Goal: Contribute content: Contribute content

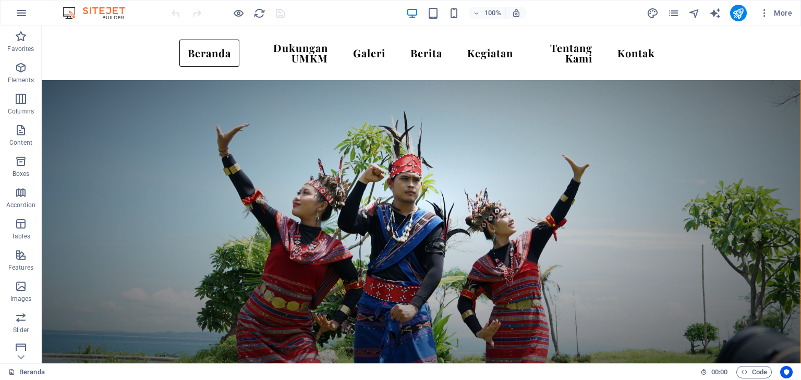
scroll to position [423, 0]
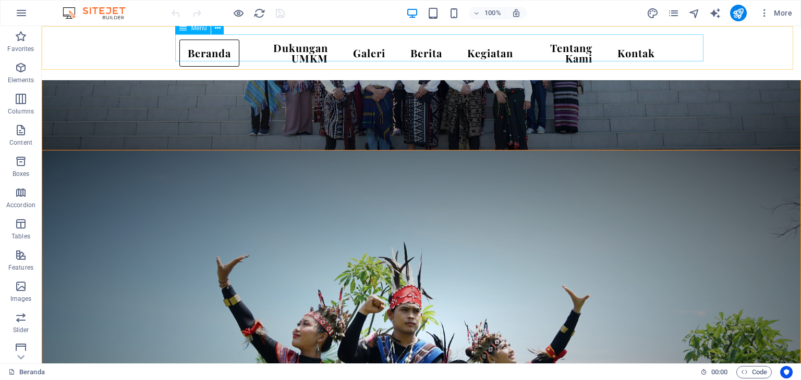
click at [300, 54] on nav "Beranda Dukungan UMKM Galeri Berita Kegiatan Tentang Kami Kontak" at bounding box center [421, 53] width 484 height 38
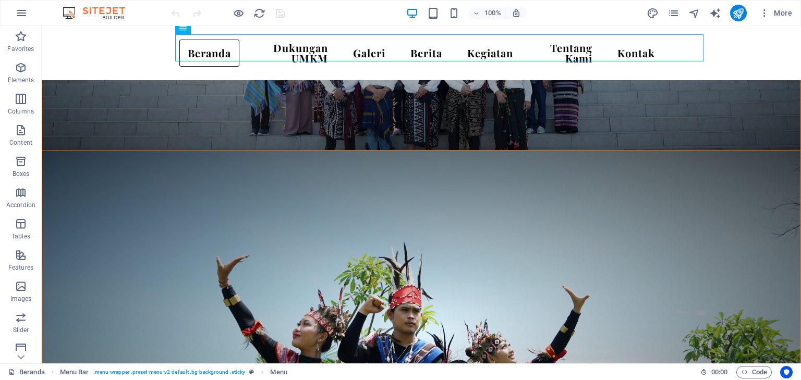
click at [252, 14] on div at bounding box center [227, 13] width 117 height 17
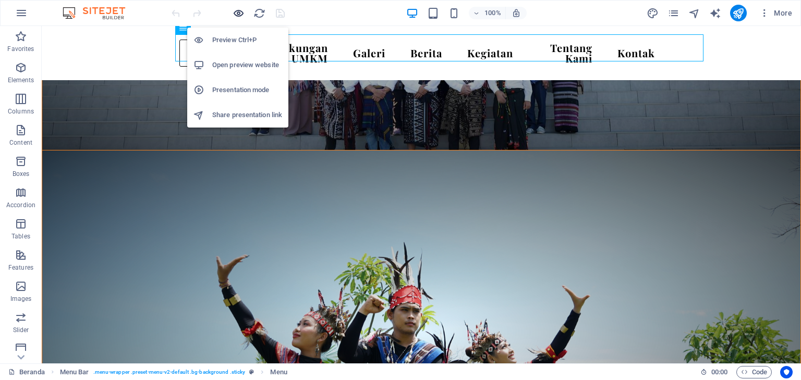
click at [232, 13] on icon "button" at bounding box center [238, 13] width 12 height 12
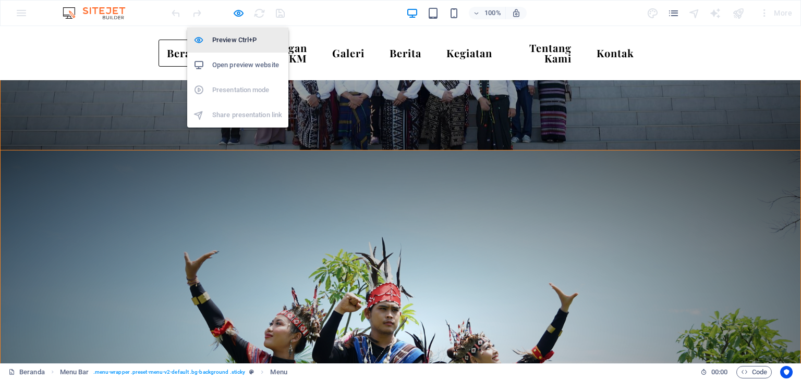
scroll to position [0, 0]
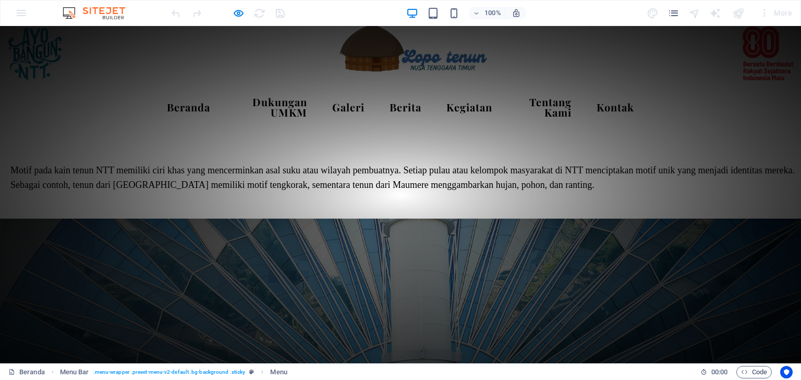
click at [305, 107] on link "Dukungan UMKM" at bounding box center [271, 108] width 89 height 38
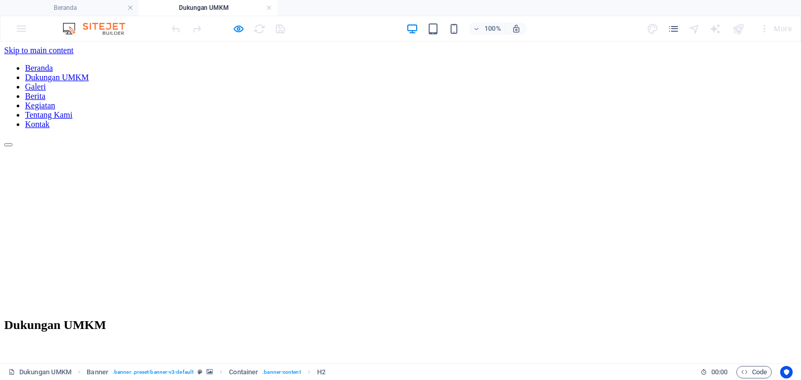
click at [193, 68] on nav "Beranda Dukungan UMKM Galeri Berita Kegiatan Tentang Kami Kontak" at bounding box center [400, 97] width 792 height 66
click at [98, 4] on h4 "Beranda" at bounding box center [69, 7] width 139 height 11
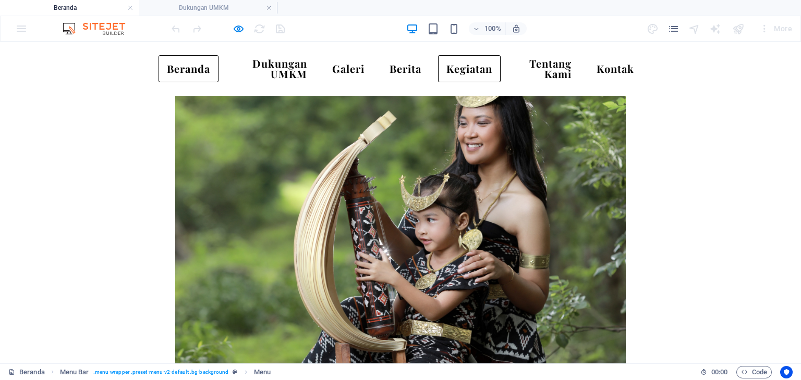
scroll to position [2502, 0]
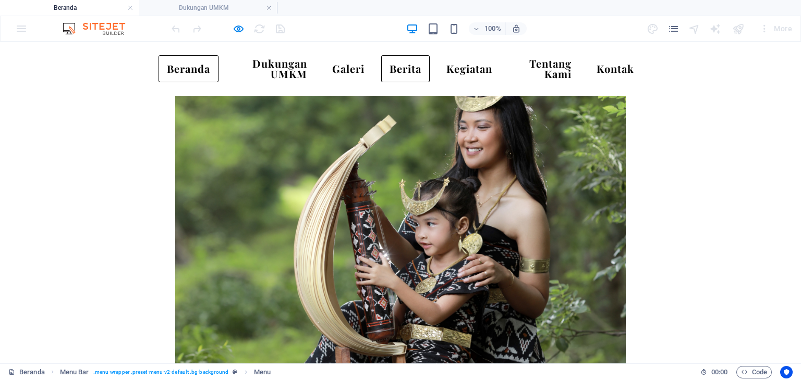
click at [429, 67] on link "Berita" at bounding box center [405, 68] width 48 height 27
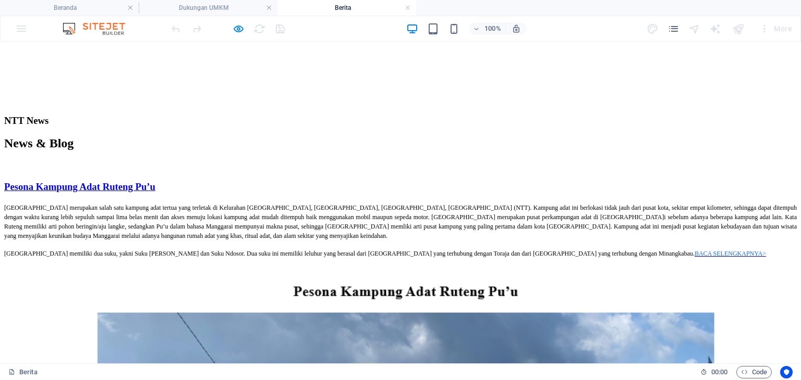
scroll to position [261, 0]
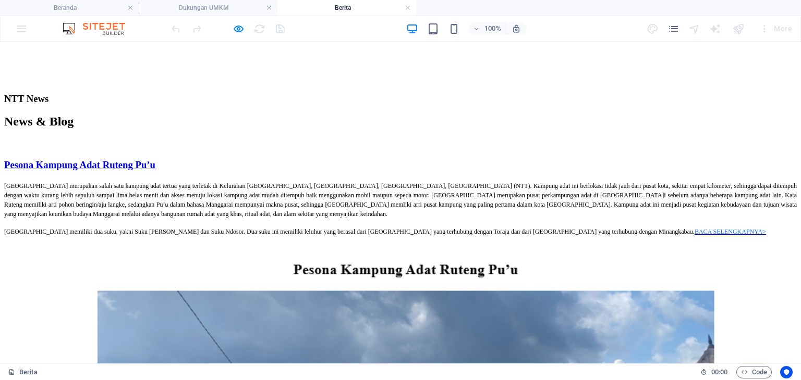
click at [242, 32] on icon "button" at bounding box center [238, 29] width 12 height 12
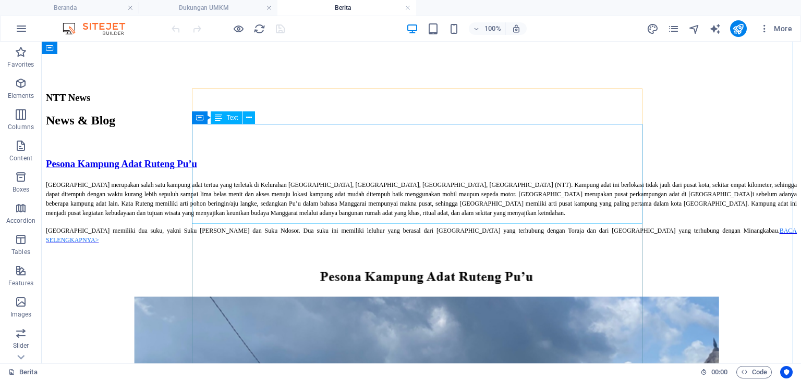
click at [389, 200] on div "[GEOGRAPHIC_DATA] merupakan salah satu kampung adat tertua yang terletak di Kel…" at bounding box center [421, 212] width 751 height 65
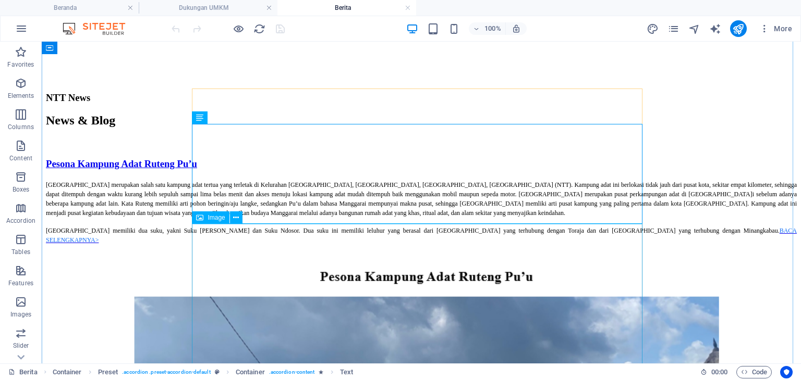
click at [375, 180] on div "[GEOGRAPHIC_DATA] merupakan salah satu kampung adat tertua yang terletak di Kel…" at bounding box center [421, 212] width 751 height 65
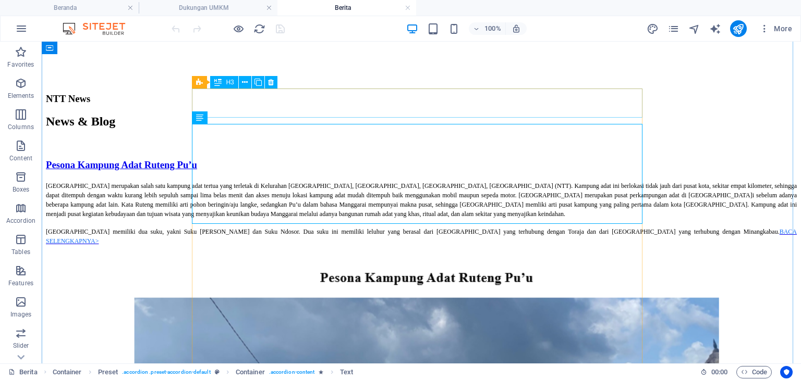
click at [478, 159] on div "Pesona Kampung Adat Ruteng Pu’u" at bounding box center [421, 164] width 751 height 11
click at [462, 181] on div "[GEOGRAPHIC_DATA] merupakan salah satu kampung adat tertua yang terletak di Kel…" at bounding box center [421, 213] width 751 height 65
click at [421, 159] on div "Pesona Kampung Adat Ruteng Pu’u" at bounding box center [421, 164] width 751 height 11
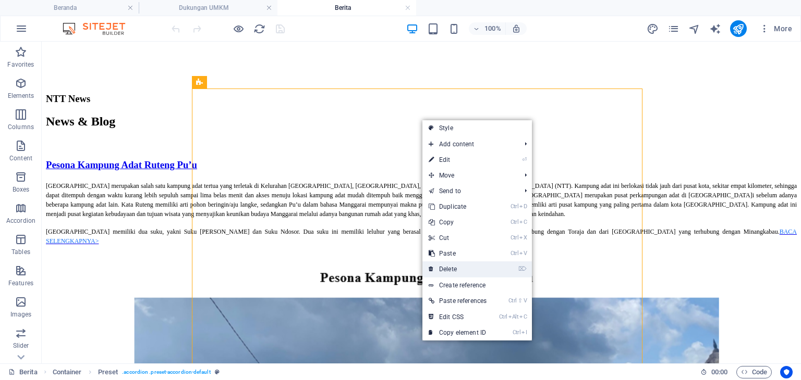
click at [464, 263] on link "⌦ Delete" at bounding box center [457, 270] width 70 height 16
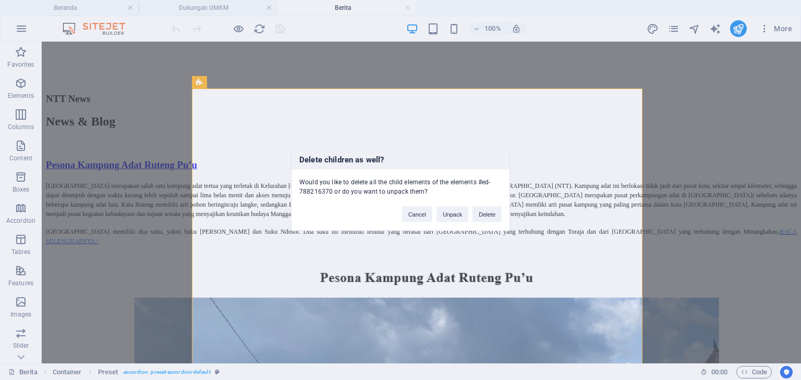
click at [725, 65] on div "Delete children as well? Would you like to delete all the child elements of the…" at bounding box center [400, 190] width 801 height 380
click at [643, 146] on div "Delete children as well? Would you like to delete all the child elements of the…" at bounding box center [400, 190] width 801 height 380
click at [602, 114] on div "Delete children as well? Would you like to delete all the child elements of the…" at bounding box center [400, 190] width 801 height 380
click at [420, 217] on button "Cancel" at bounding box center [417, 215] width 30 height 16
click at [477, 217] on button "Delete" at bounding box center [486, 215] width 29 height 16
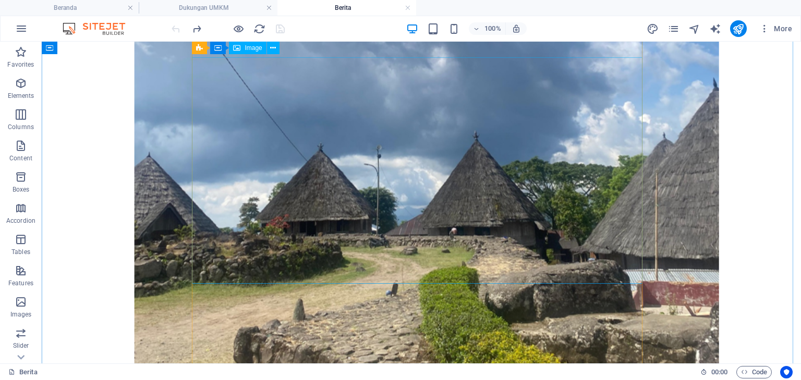
scroll to position [365, 0]
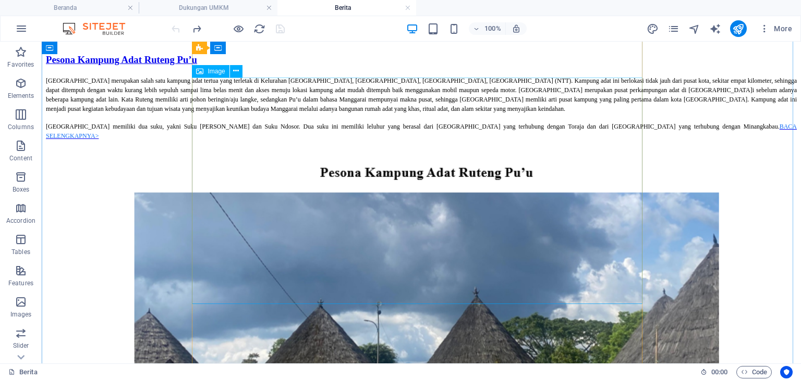
click at [629, 168] on figure "Content 1" at bounding box center [421, 341] width 751 height 384
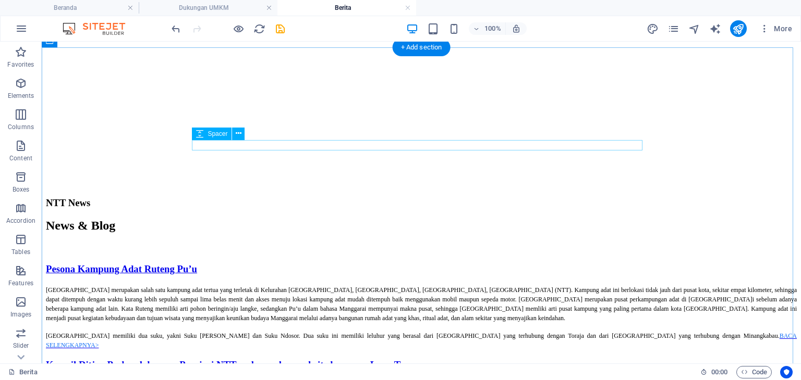
scroll to position [52, 0]
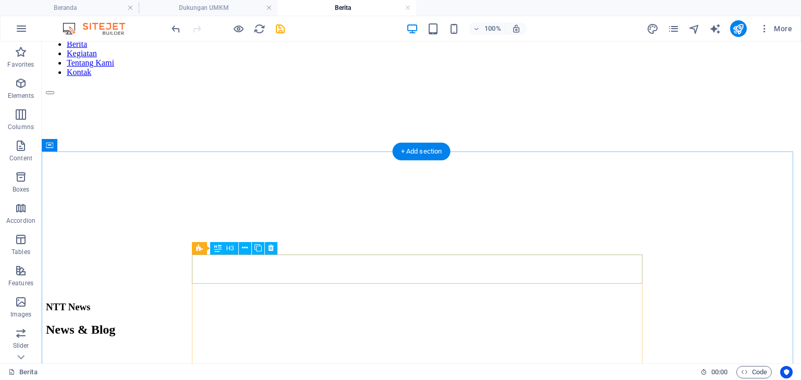
click at [559, 368] on div "Pesona Kampung Adat Ruteng Pu’u" at bounding box center [421, 373] width 751 height 11
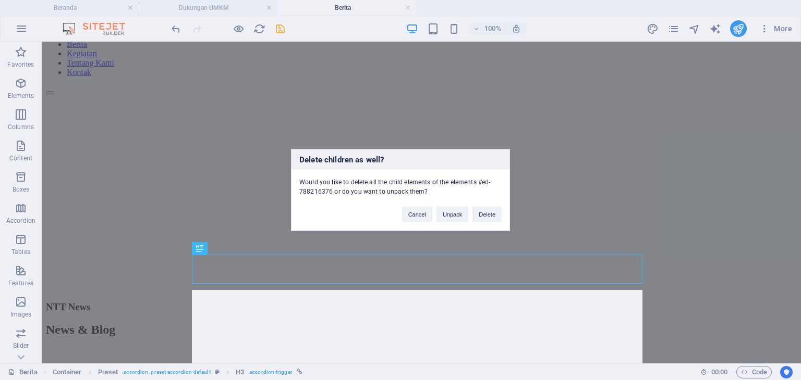
click at [597, 196] on div "Delete children as well? Would you like to delete all the child elements of the…" at bounding box center [400, 190] width 801 height 380
click at [577, 306] on div "Delete children as well? Would you like to delete all the child elements of the…" at bounding box center [400, 190] width 801 height 380
drag, startPoint x: 491, startPoint y: 220, endPoint x: 449, endPoint y: 178, distance: 59.3
click at [491, 220] on button "Delete" at bounding box center [486, 215] width 29 height 16
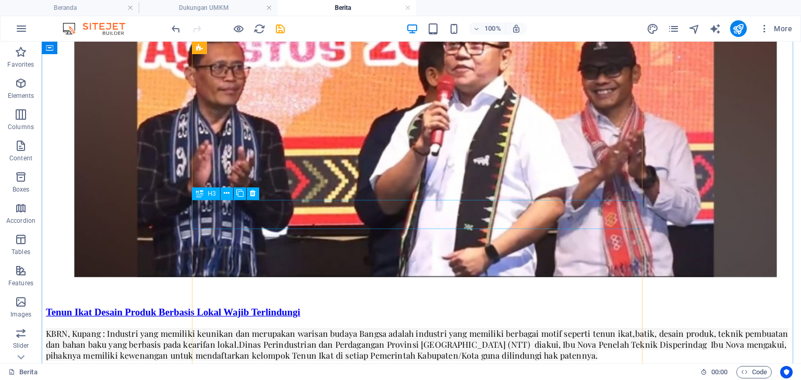
scroll to position [521, 0]
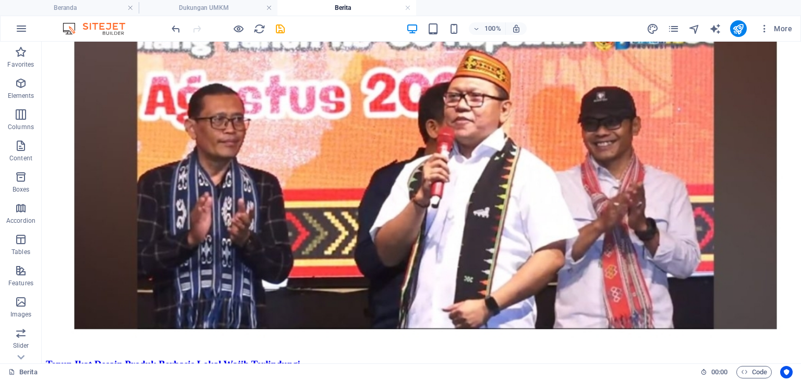
click at [283, 32] on icon "save" at bounding box center [280, 29] width 12 height 12
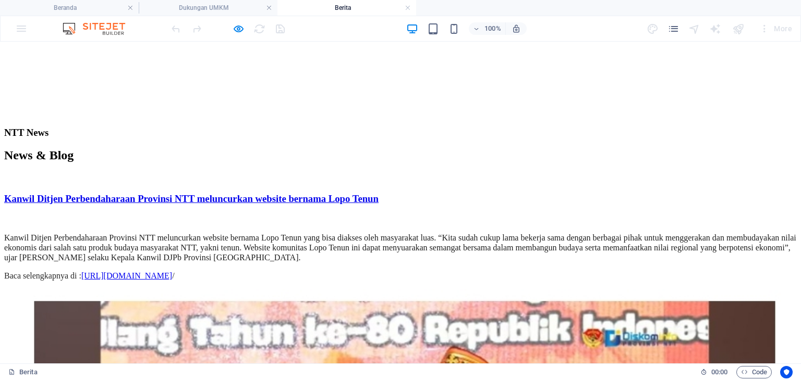
scroll to position [156, 0]
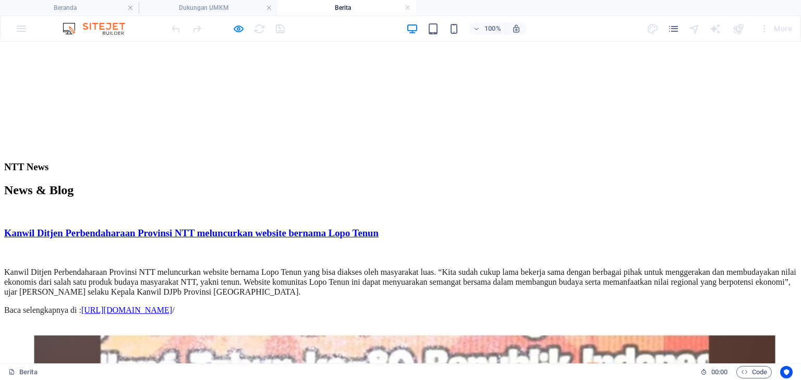
scroll to position [0, 0]
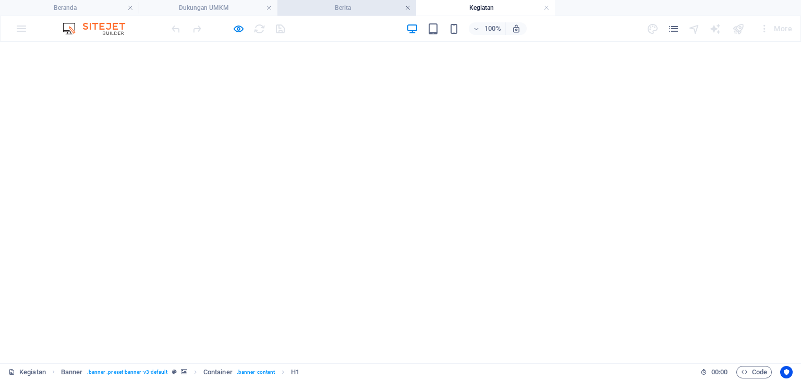
click at [410, 7] on link at bounding box center [407, 8] width 6 height 10
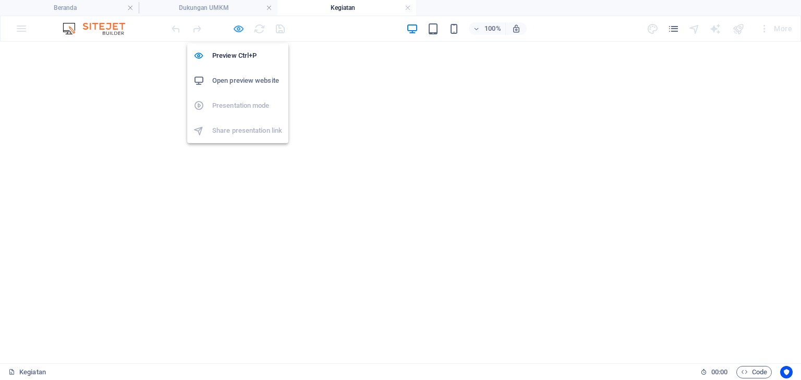
click at [242, 29] on icon "button" at bounding box center [238, 29] width 12 height 12
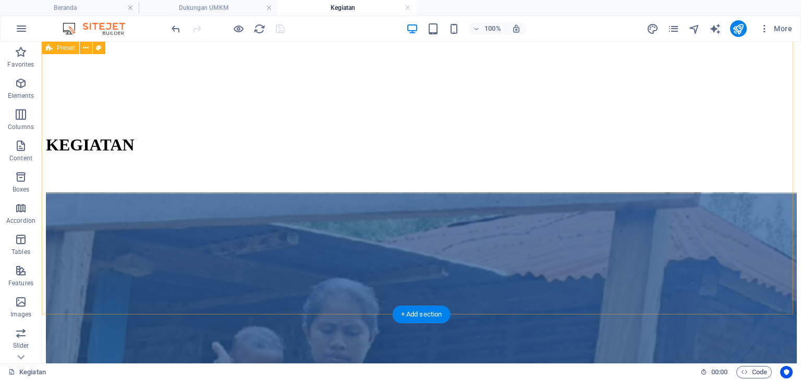
scroll to position [104, 0]
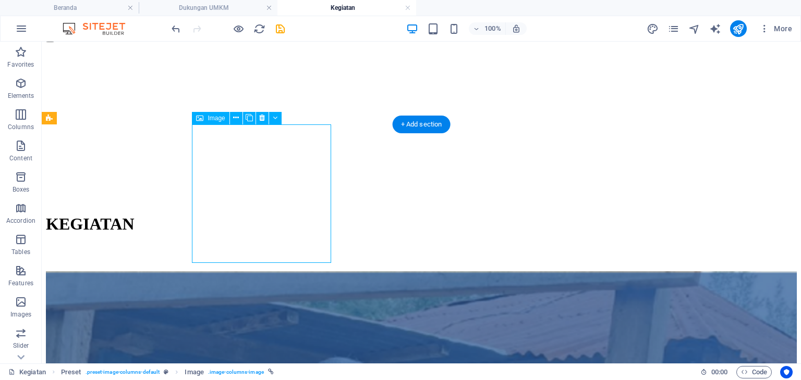
select select "%"
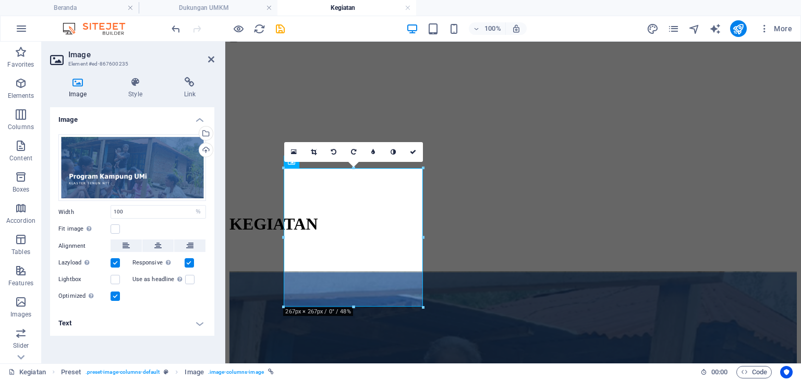
click at [213, 129] on div "Drag files here, click to choose files or select files from Files or our free s…" at bounding box center [132, 219] width 164 height 186
click at [210, 132] on div "Select files from the file manager, stock photos, or upload file(s)" at bounding box center [205, 135] width 16 height 16
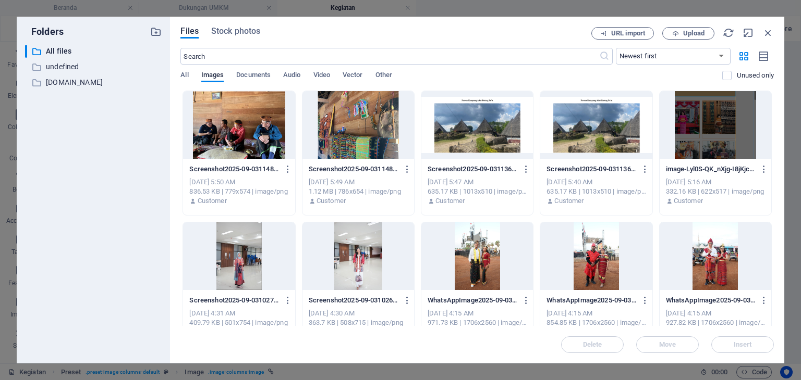
click at [477, 108] on div at bounding box center [477, 125] width 112 height 68
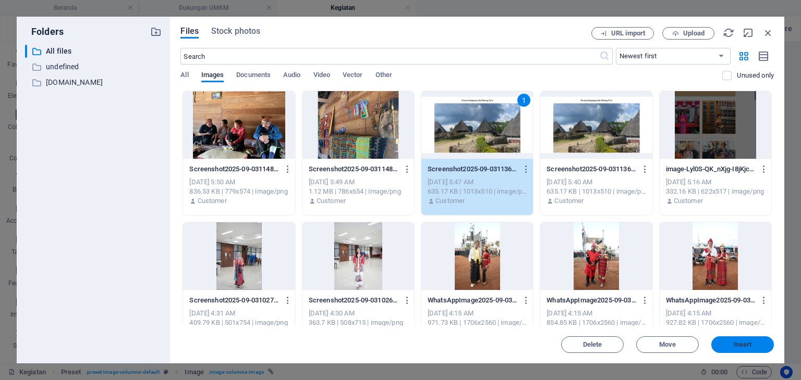
click at [721, 344] on span "Insert" at bounding box center [742, 345] width 54 height 6
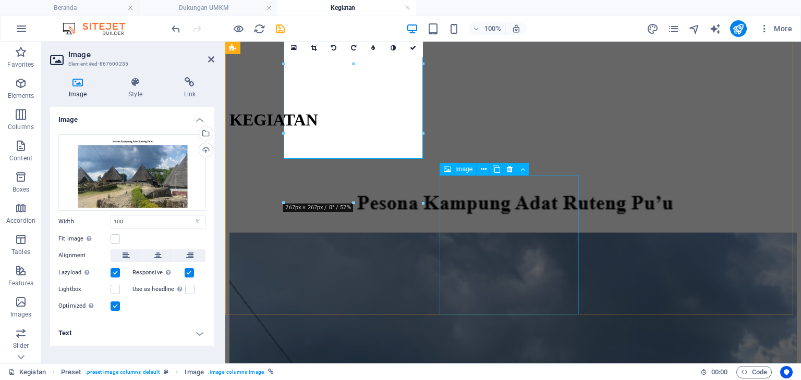
scroll to position [52, 0]
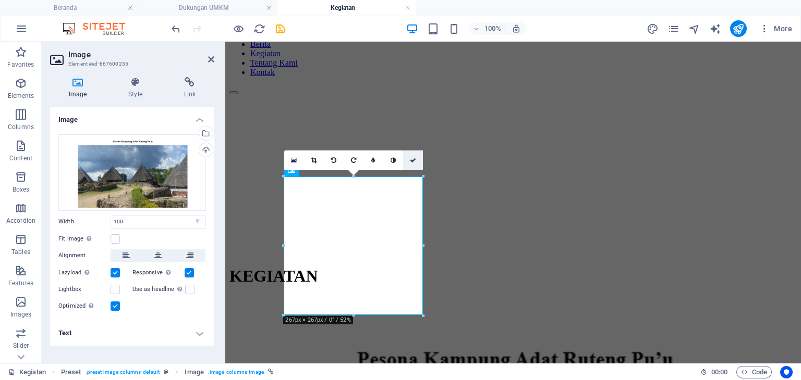
click at [411, 164] on link at bounding box center [413, 161] width 20 height 20
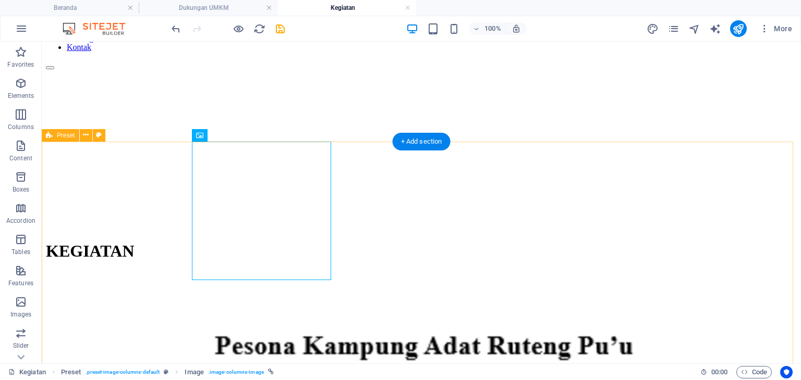
scroll to position [156, 0]
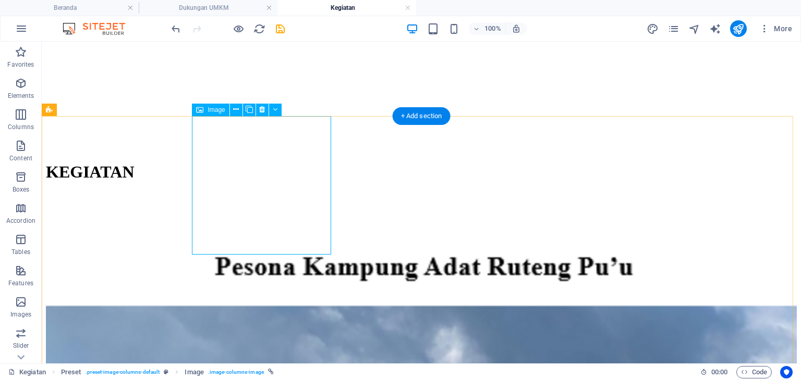
select select "%"
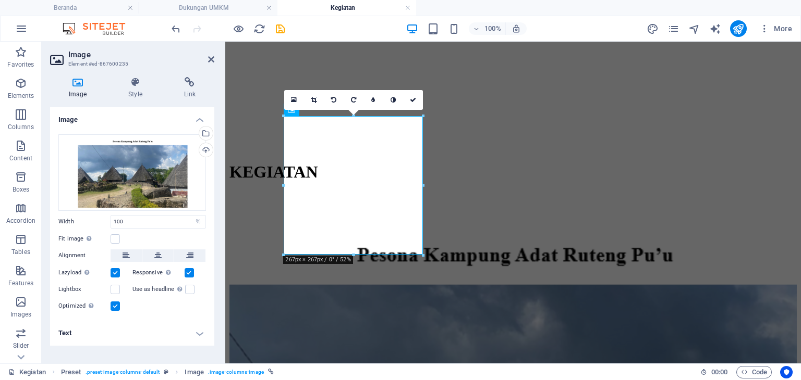
click at [178, 337] on h4 "Text" at bounding box center [132, 333] width 164 height 25
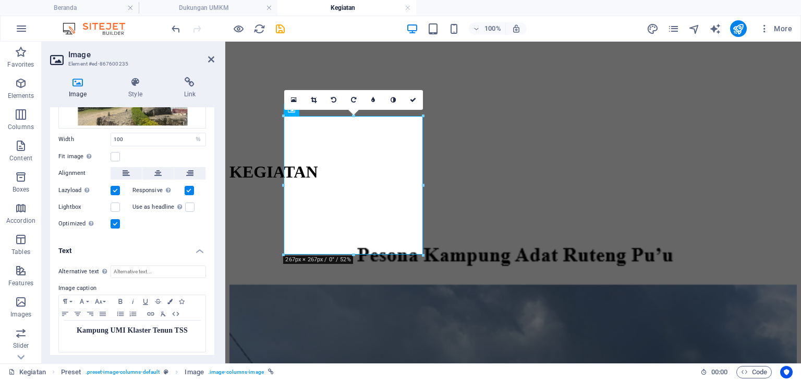
scroll to position [87, 0]
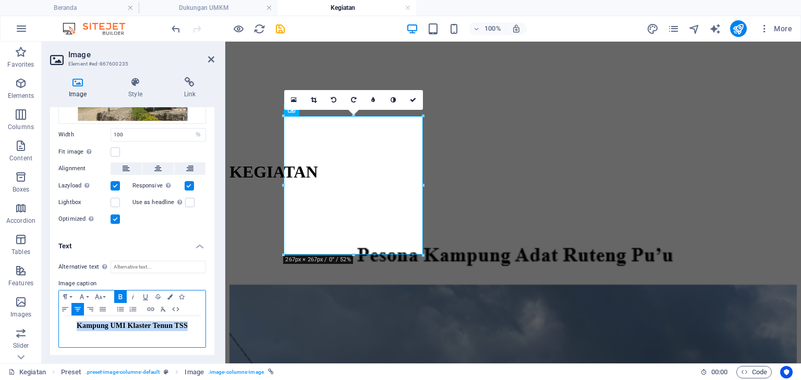
drag, startPoint x: 185, startPoint y: 326, endPoint x: 75, endPoint y: 340, distance: 110.9
click at [75, 340] on div "Kampung UMI Klaster Tenun TSS" at bounding box center [132, 331] width 146 height 31
click at [118, 294] on icon "button" at bounding box center [120, 297] width 13 height 8
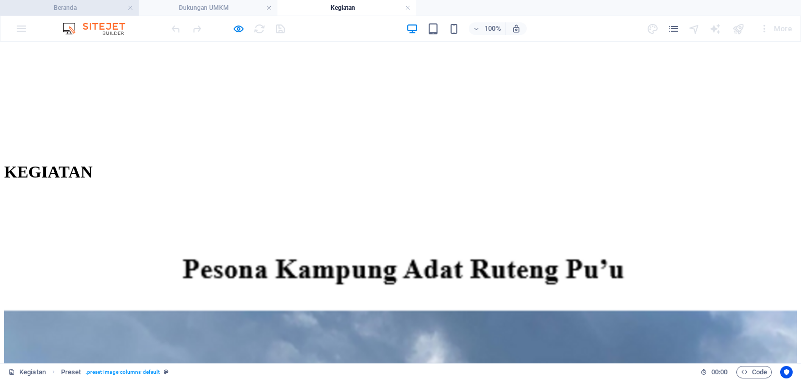
click at [95, 5] on h4 "Beranda" at bounding box center [69, 7] width 139 height 11
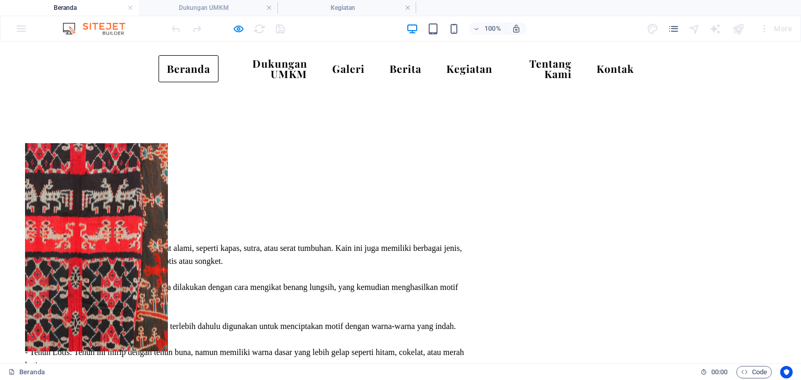
scroll to position [0, 0]
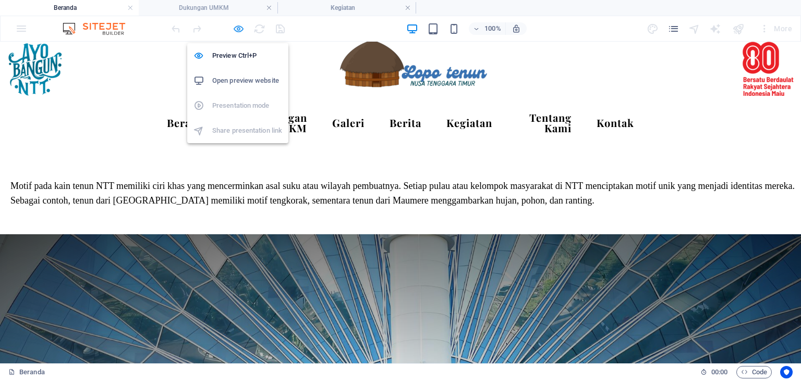
click at [240, 28] on icon "button" at bounding box center [238, 29] width 12 height 12
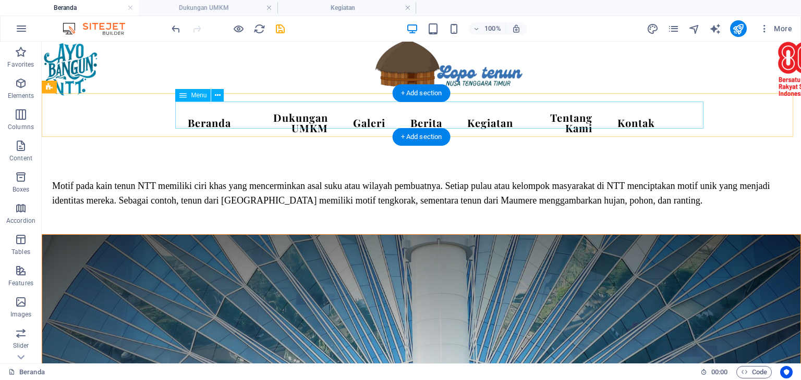
click at [348, 119] on nav "Beranda Dukungan UMKM Galeri Berita Kegiatan Tentang Kami Kontak" at bounding box center [421, 123] width 484 height 38
drag, startPoint x: 348, startPoint y: 119, endPoint x: 47, endPoint y: 132, distance: 301.5
click at [348, 119] on nav "Beranda Dukungan UMKM Galeri Berita Kegiatan Tentang Kami Kontak" at bounding box center [421, 123] width 484 height 38
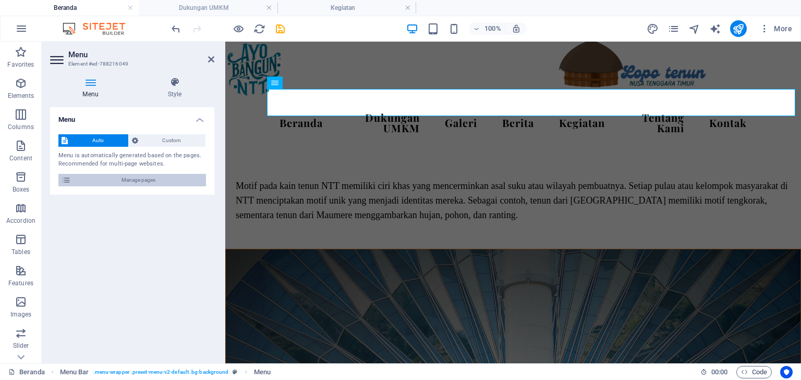
drag, startPoint x: 117, startPoint y: 182, endPoint x: 509, endPoint y: 256, distance: 399.5
click at [117, 182] on span "Manage pages" at bounding box center [138, 180] width 129 height 13
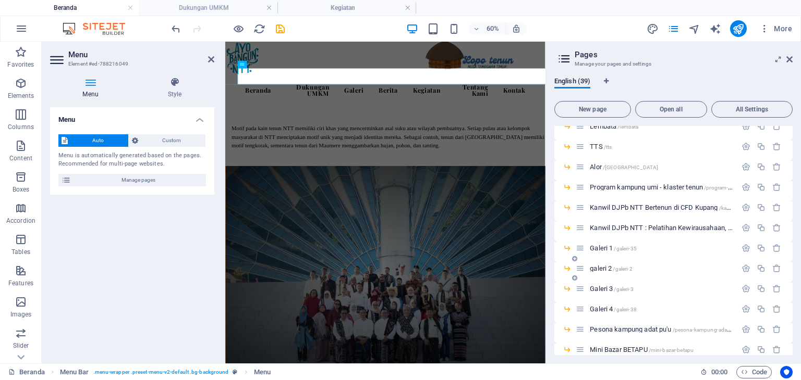
scroll to position [663, 0]
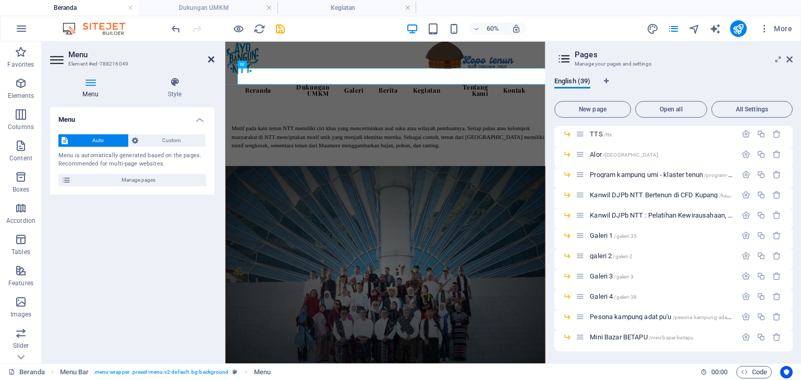
click at [211, 59] on icon at bounding box center [211, 59] width 6 height 8
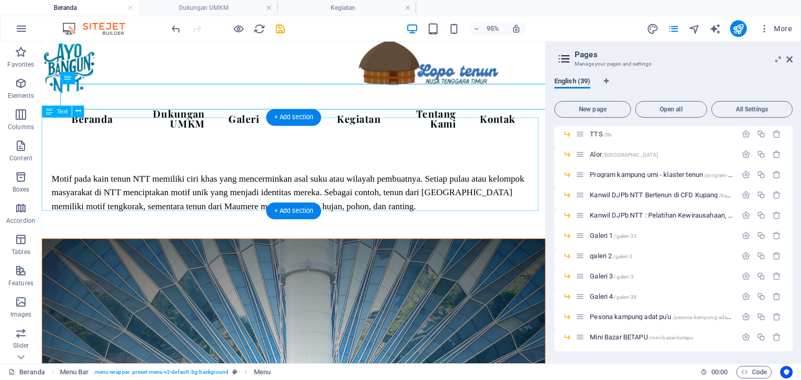
click at [505, 150] on div "Motif pada kain tenun NTT memiliki ciri khas yang mencerminkan asal suku atau w…" at bounding box center [307, 199] width 530 height 99
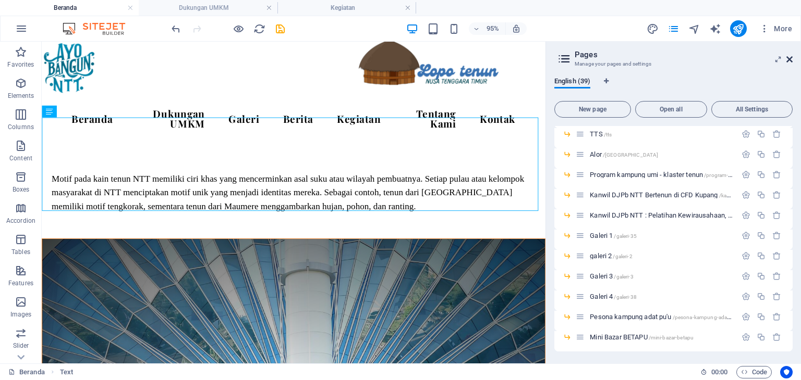
click at [790, 63] on icon at bounding box center [789, 59] width 6 height 8
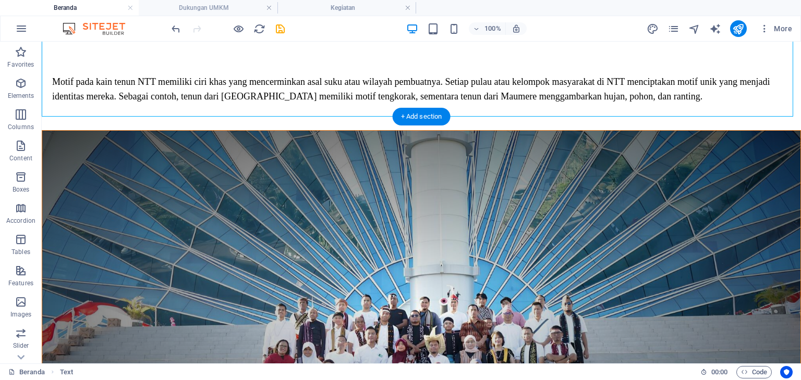
scroll to position [0, 0]
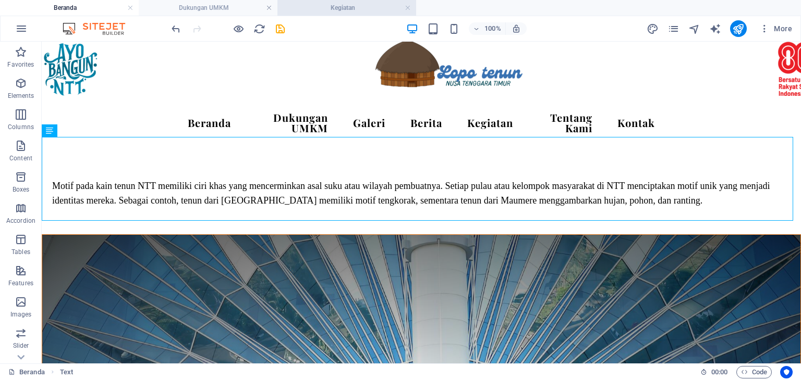
drag, startPoint x: 313, startPoint y: 9, endPoint x: 353, endPoint y: 2, distance: 40.7
click at [352, 6] on h4 "Kegiatan" at bounding box center [346, 7] width 139 height 11
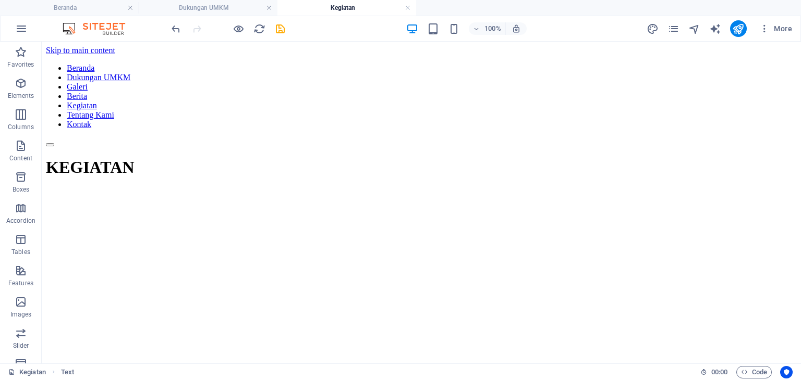
scroll to position [156, 0]
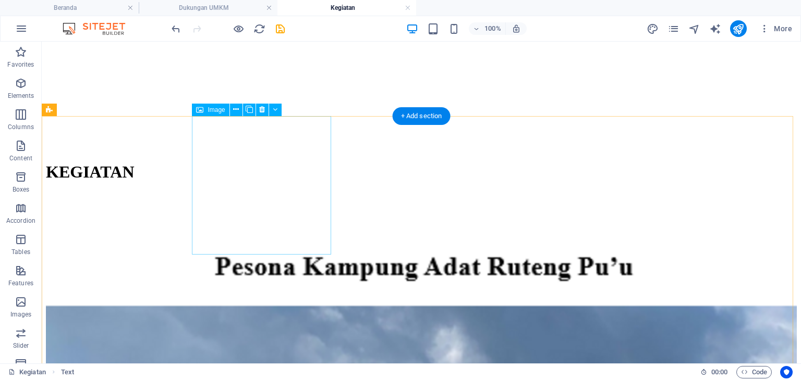
select select "%"
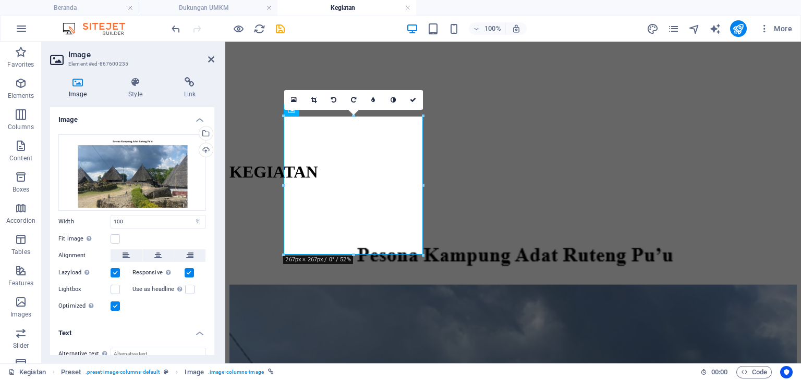
click at [185, 76] on div "Image Style Link Image Drag files here, click to choose files or select files f…" at bounding box center [132, 216] width 181 height 295
click at [186, 87] on h4 "Link" at bounding box center [189, 88] width 49 height 22
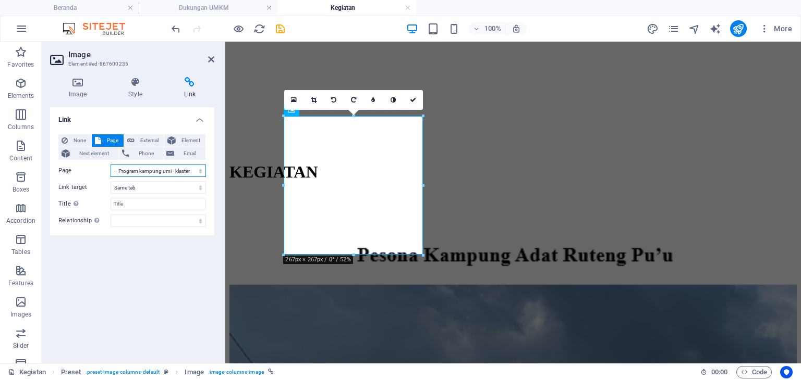
click at [131, 176] on select "Beranda Dukungan UMKM Galeri Berita Kegiatan Tentang Kami Kontak Privacy -- [GE…" at bounding box center [157, 171] width 95 height 13
select select "37"
click at [110, 165] on select "Beranda Dukungan UMKM Galeri Berita Kegiatan Tentang Kami Kontak Privacy -- [GE…" at bounding box center [157, 171] width 95 height 13
click at [279, 25] on icon "save" at bounding box center [280, 29] width 12 height 12
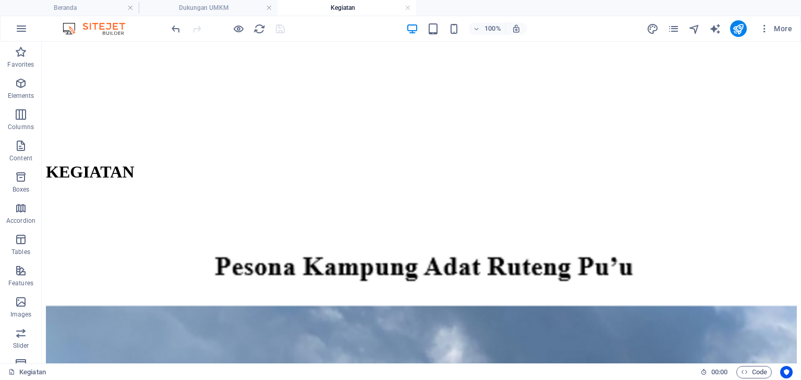
click at [231, 32] on div at bounding box center [227, 28] width 117 height 17
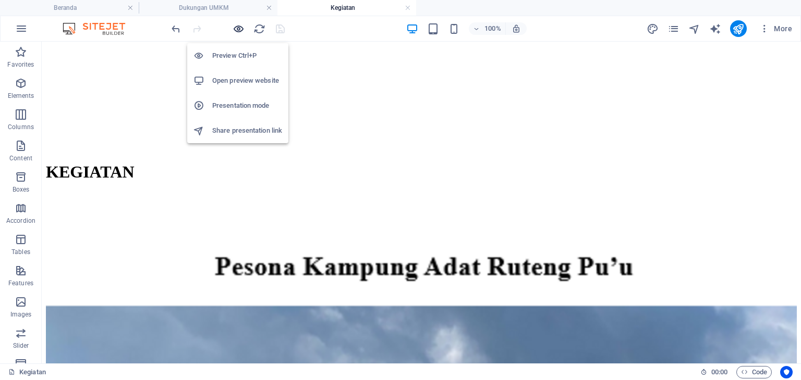
click at [237, 30] on icon "button" at bounding box center [238, 29] width 12 height 12
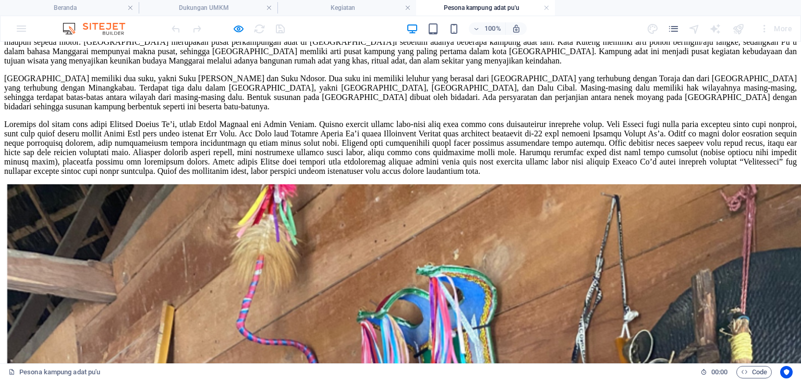
scroll to position [834, 0]
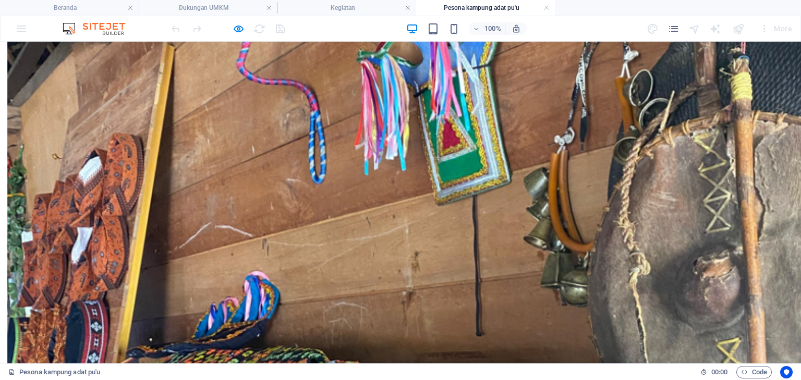
click at [439, 161] on figure at bounding box center [400, 258] width 792 height 668
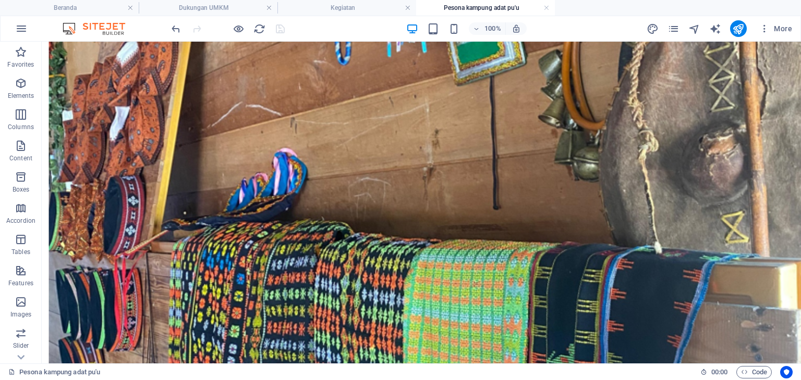
scroll to position [969, 0]
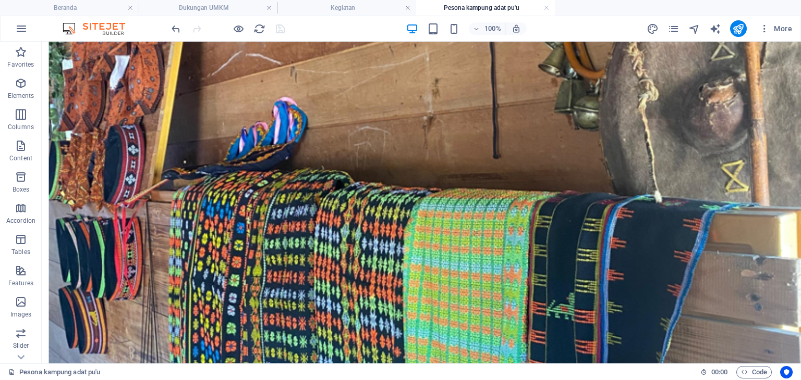
click at [439, 160] on figure at bounding box center [421, 84] width 751 height 633
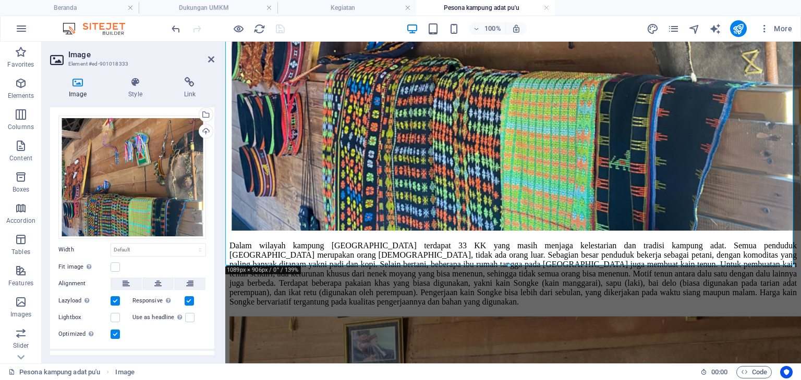
scroll to position [65, 0]
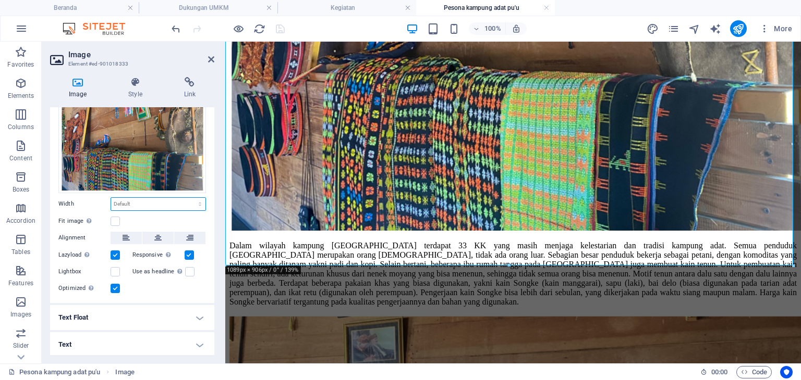
click at [154, 206] on select "Default auto px rem % em vh vw" at bounding box center [158, 204] width 94 height 13
select select "%"
click at [189, 198] on select "Default auto px rem % em vh vw" at bounding box center [158, 204] width 94 height 13
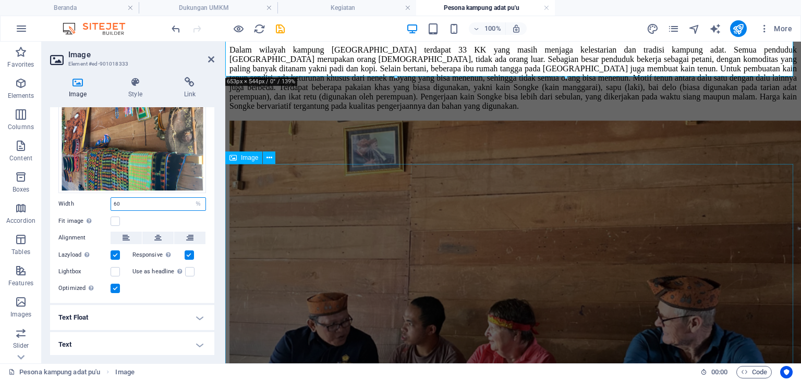
type input "60"
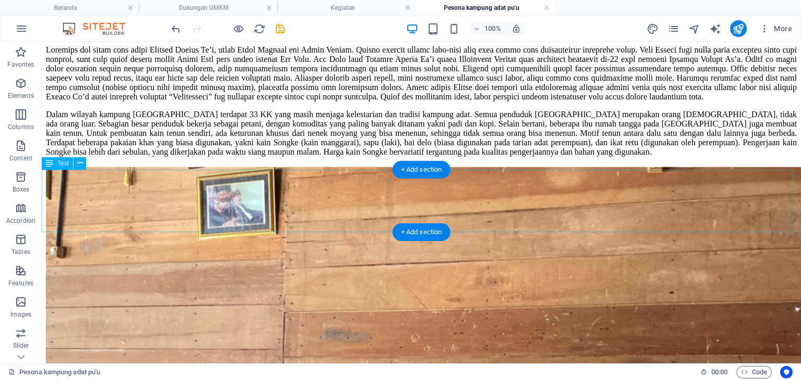
scroll to position [593, 0]
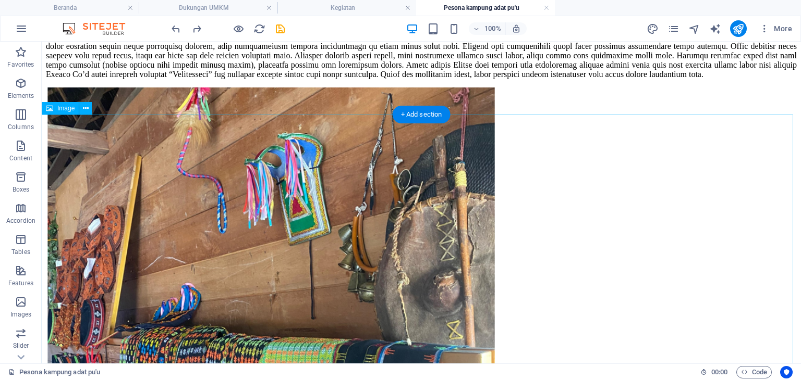
click at [464, 220] on figure at bounding box center [421, 276] width 751 height 377
drag, startPoint x: 464, startPoint y: 220, endPoint x: 280, endPoint y: 219, distance: 183.5
click at [464, 219] on figure at bounding box center [421, 276] width 751 height 377
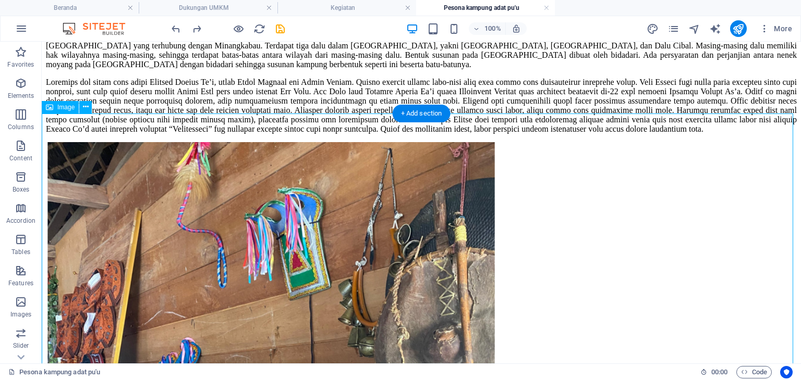
select select "%"
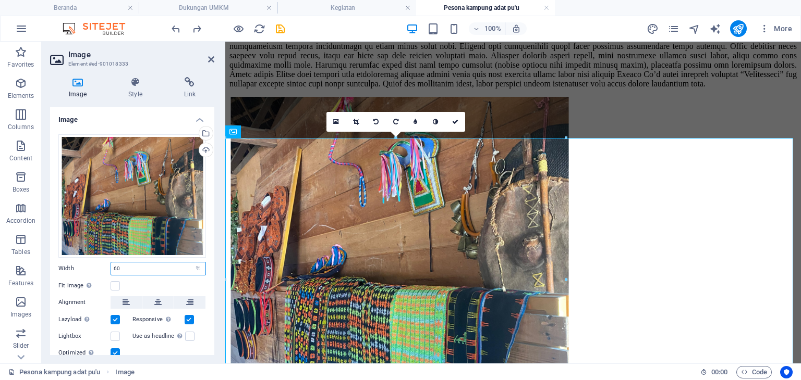
click at [146, 269] on input "60" at bounding box center [158, 269] width 94 height 13
type input "6"
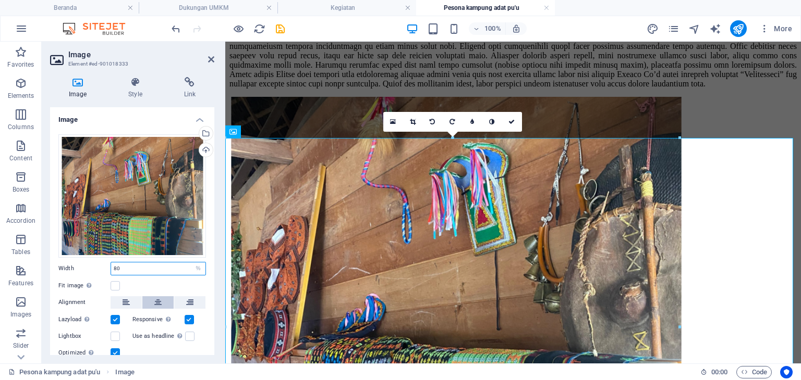
type input "80"
click at [154, 297] on icon at bounding box center [157, 303] width 7 height 13
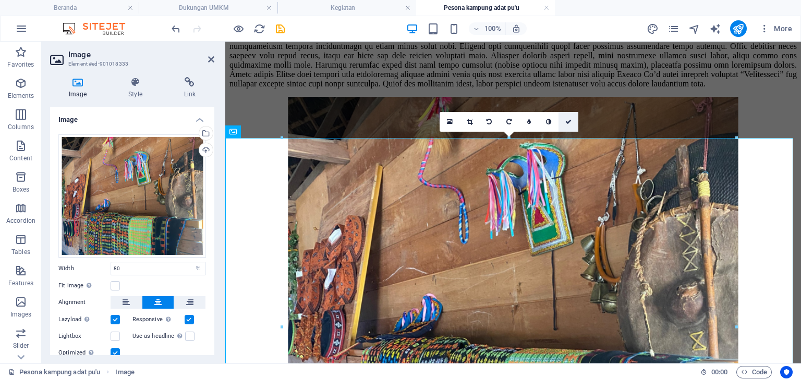
drag, startPoint x: 561, startPoint y: 122, endPoint x: 520, endPoint y: 81, distance: 58.6
click at [561, 122] on link at bounding box center [568, 122] width 20 height 20
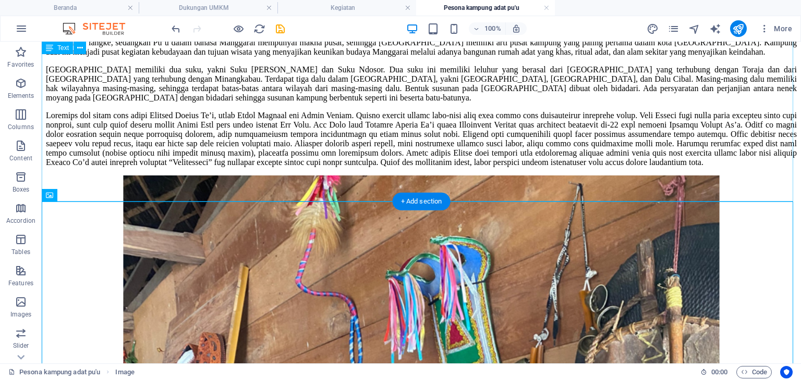
scroll to position [665, 0]
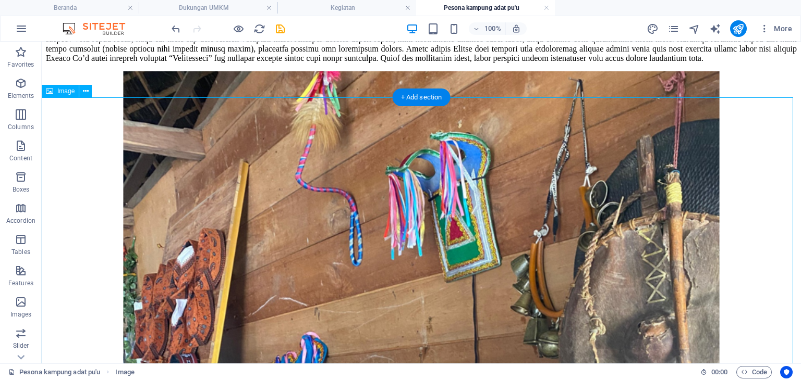
click at [758, 168] on figure at bounding box center [421, 322] width 751 height 502
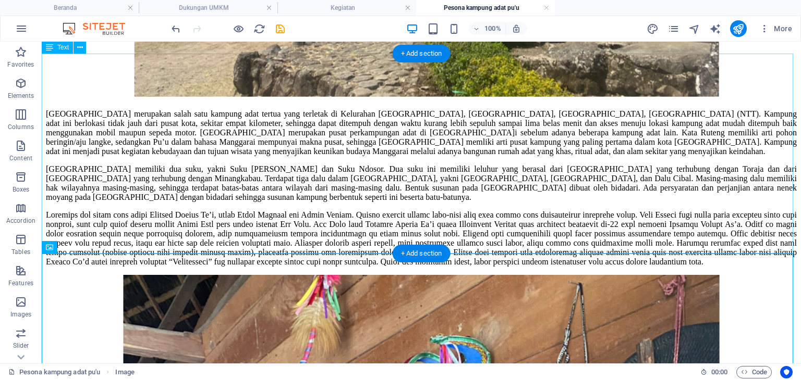
scroll to position [352, 0]
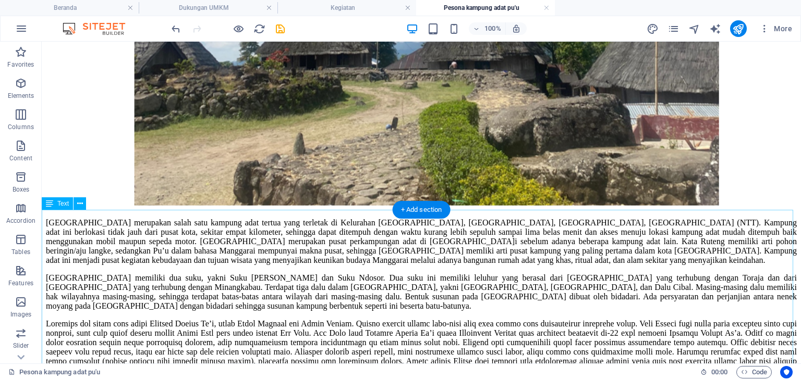
click at [391, 253] on div "[GEOGRAPHIC_DATA] merupakan salah satu kampung adat tertua yang terletak di Kel…" at bounding box center [421, 296] width 751 height 157
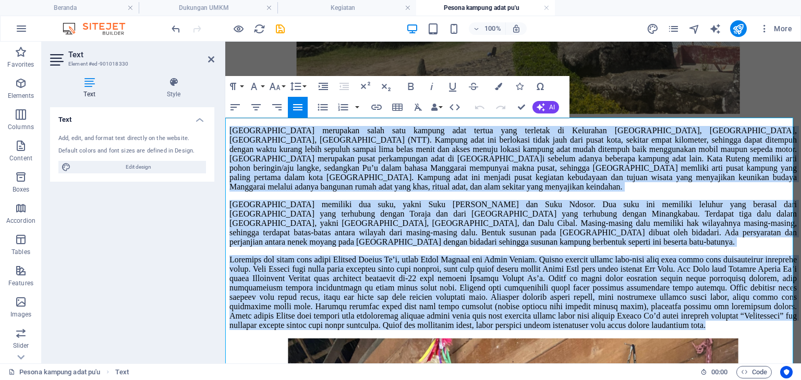
click at [266, 85] on div "Paragraph Format Normal Heading 1 Heading 2 Heading 3 Heading 4 Heading 5 Headi…" at bounding box center [266, 86] width 83 height 21
click at [266, 86] on div "Paragraph Format Normal Heading 1 Heading 2 Heading 3 Heading 4 Heading 5 Headi…" at bounding box center [266, 86] width 83 height 21
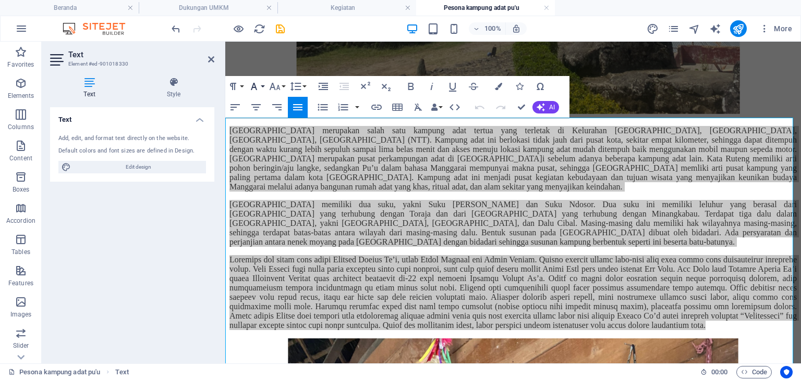
click at [262, 88] on button "Font Family" at bounding box center [256, 86] width 20 height 21
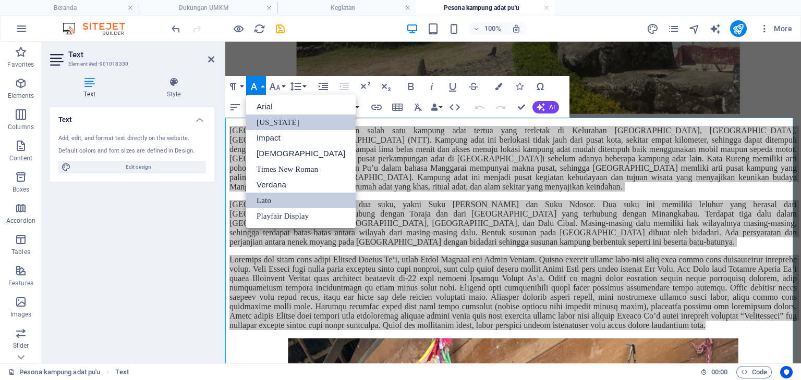
scroll to position [0, 0]
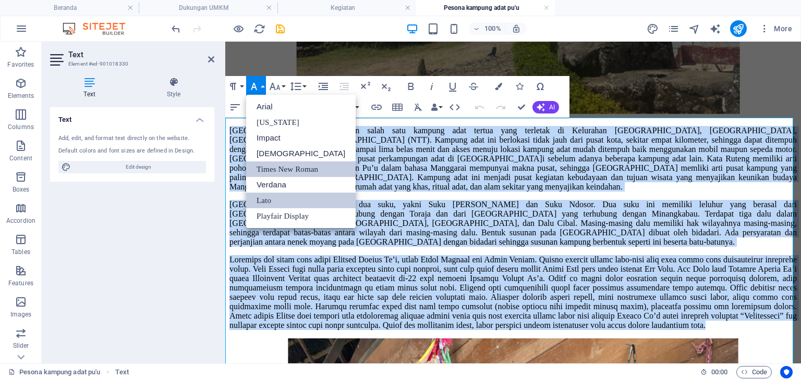
click at [293, 166] on link "Times New Roman" at bounding box center [300, 170] width 109 height 16
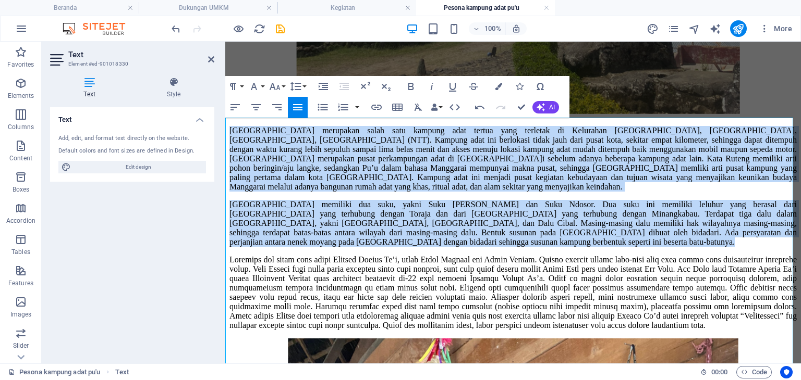
click at [489, 192] on p "[GEOGRAPHIC_DATA] merupakan salah satu kampung adat tertua yang terletak di Kel…" at bounding box center [512, 159] width 567 height 66
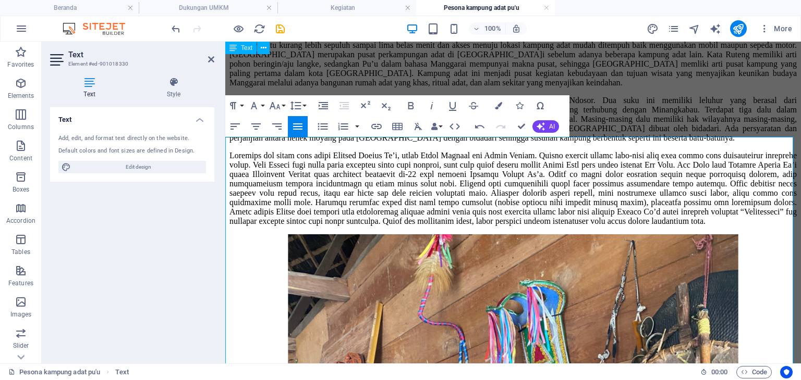
scroll to position [300, 0]
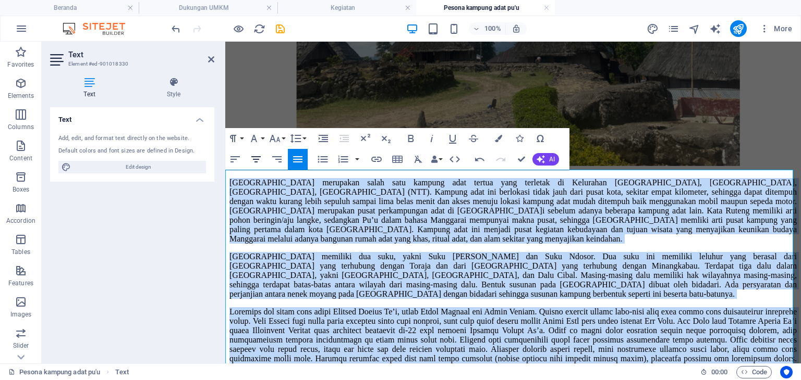
click at [252, 159] on icon "button" at bounding box center [256, 159] width 13 height 13
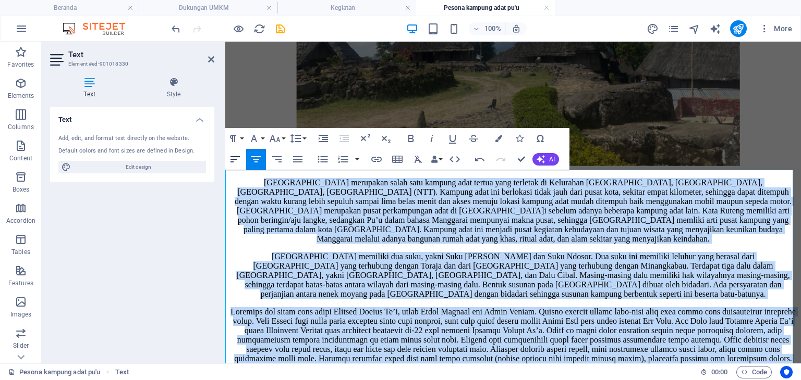
click at [230, 161] on icon "button" at bounding box center [235, 159] width 13 height 13
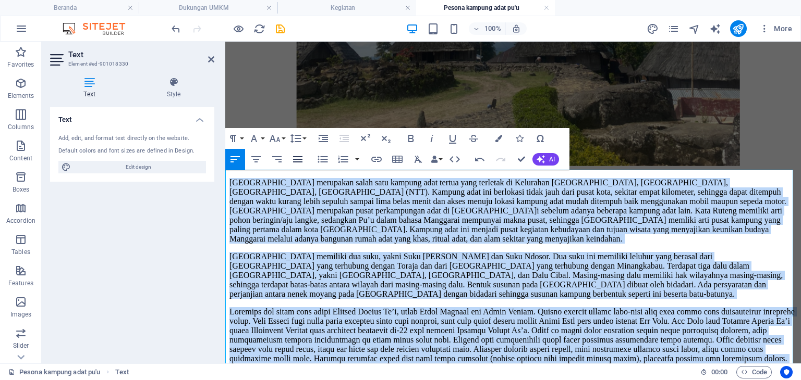
click at [293, 163] on icon "button" at bounding box center [297, 159] width 13 height 13
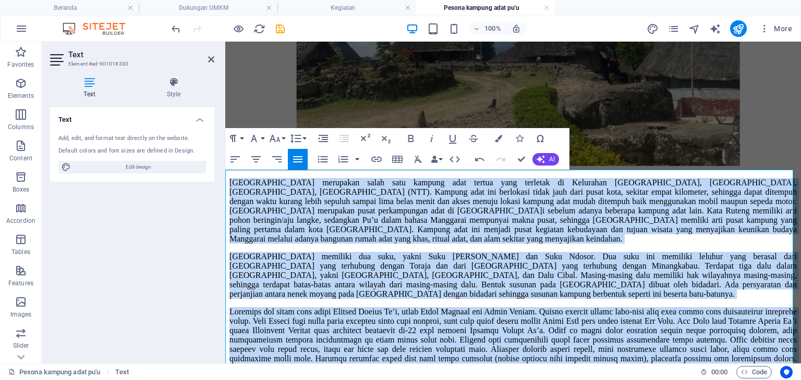
click at [334, 276] on span "[GEOGRAPHIC_DATA] memiliki dua suku, yakni Suku [PERSON_NAME] dan Suku Ndosor. …" at bounding box center [512, 275] width 567 height 46
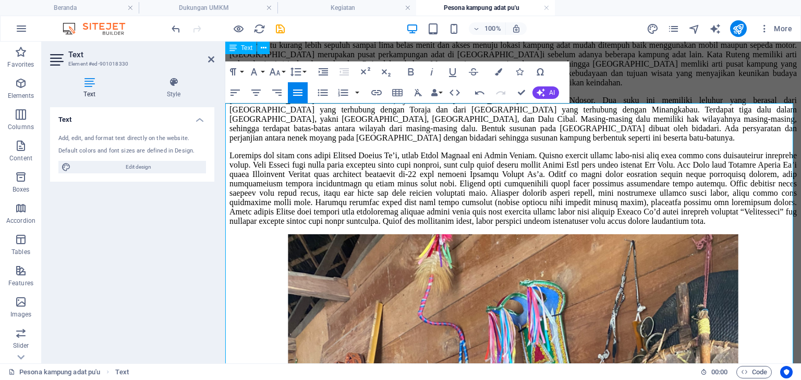
scroll to position [352, 0]
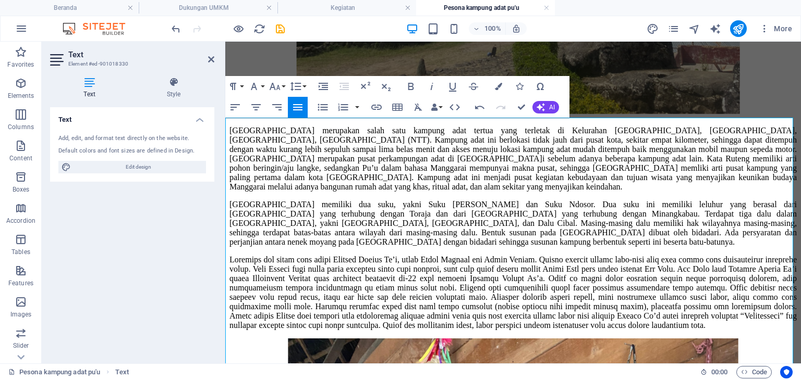
click at [224, 215] on aside "Text Element #ed-901018330 Text Style Text Add, edit, and format text directly …" at bounding box center [133, 203] width 183 height 322
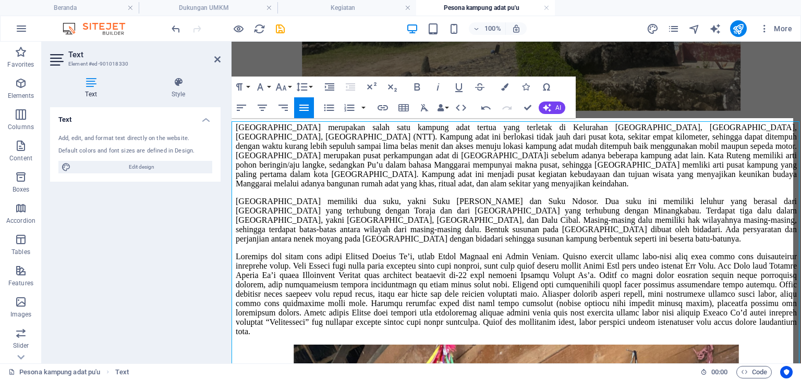
scroll to position [349, 0]
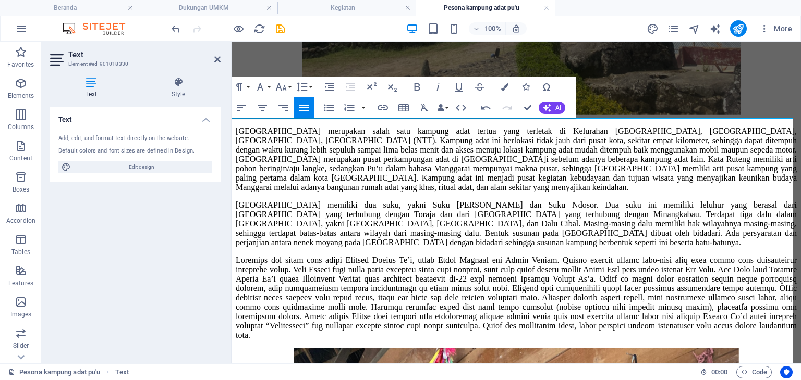
click at [236, 216] on span "[GEOGRAPHIC_DATA] memiliki dua suku, yakni Suku [PERSON_NAME] dan Suku Ndosor. …" at bounding box center [516, 224] width 561 height 46
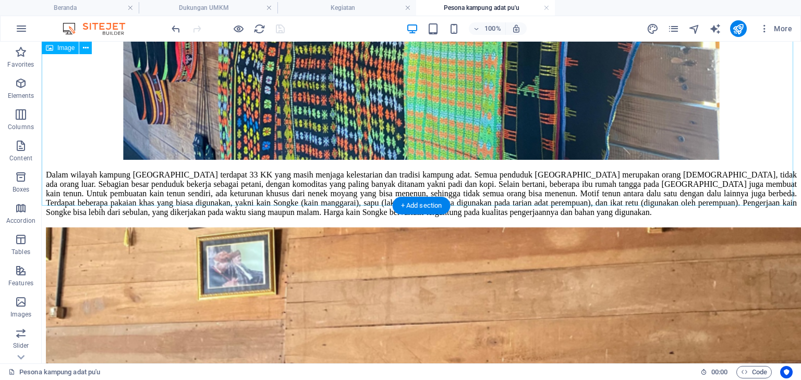
scroll to position [1037, 0]
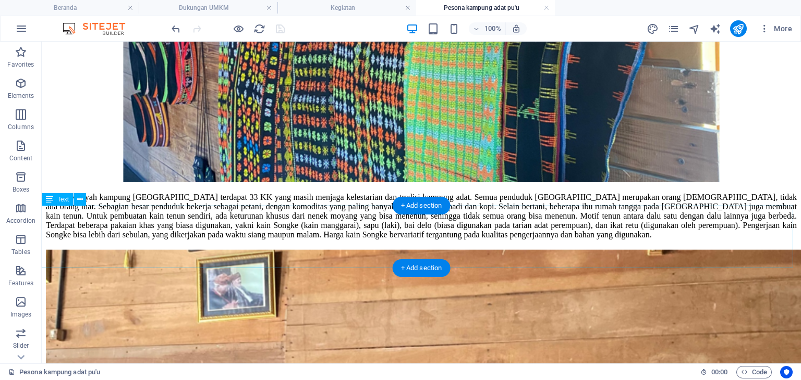
click at [189, 240] on div "Dalam wilayah kampung [GEOGRAPHIC_DATA] terdapat 33 KK yang masih menjaga keles…" at bounding box center [421, 216] width 751 height 47
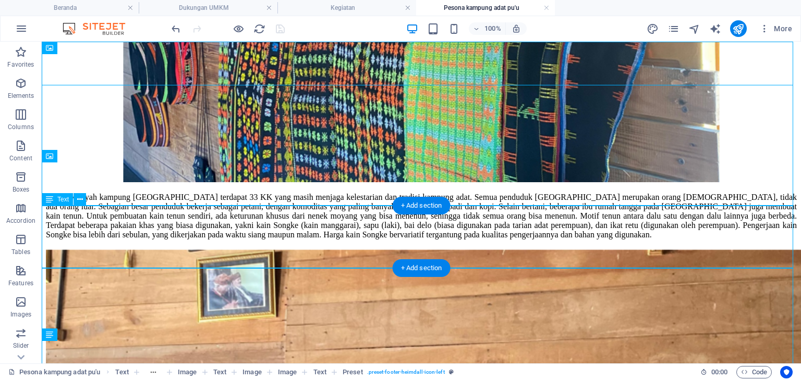
click at [171, 225] on div "Dalam wilayah kampung [GEOGRAPHIC_DATA] terdapat 33 KK yang masih menjaga keles…" at bounding box center [421, 216] width 751 height 47
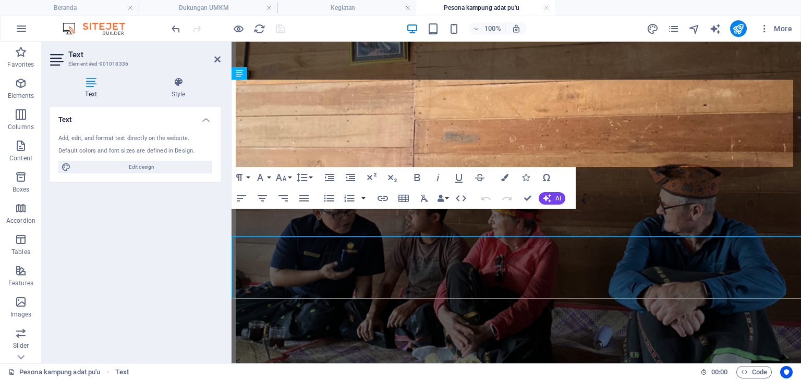
scroll to position [1006, 0]
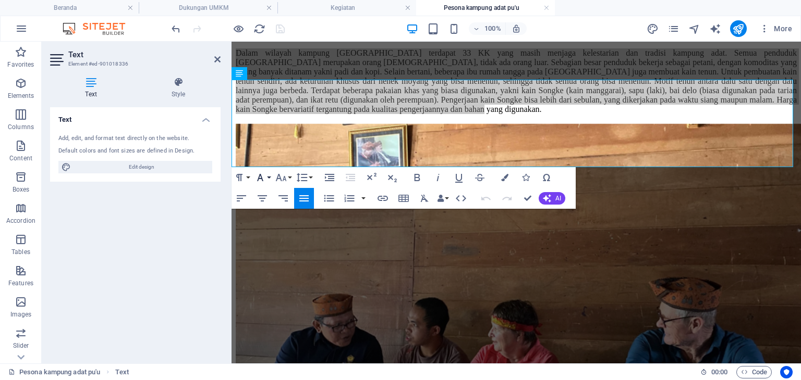
click at [269, 183] on button "Font Family" at bounding box center [262, 177] width 20 height 21
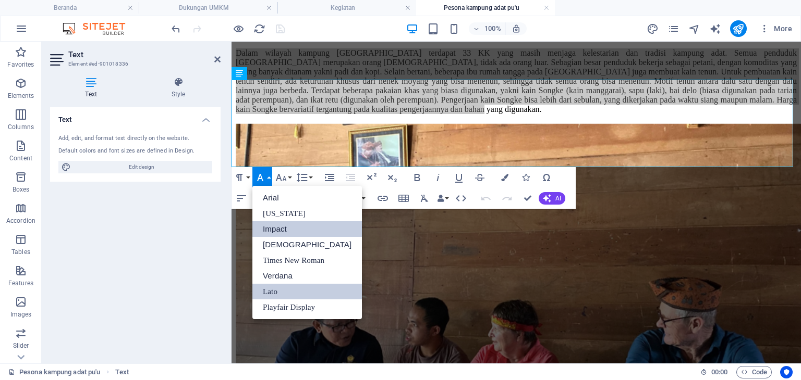
scroll to position [0, 0]
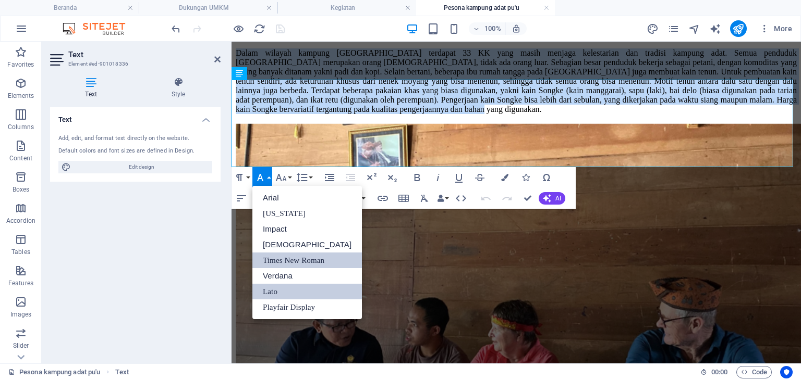
click at [282, 259] on link "Times New Roman" at bounding box center [306, 261] width 109 height 16
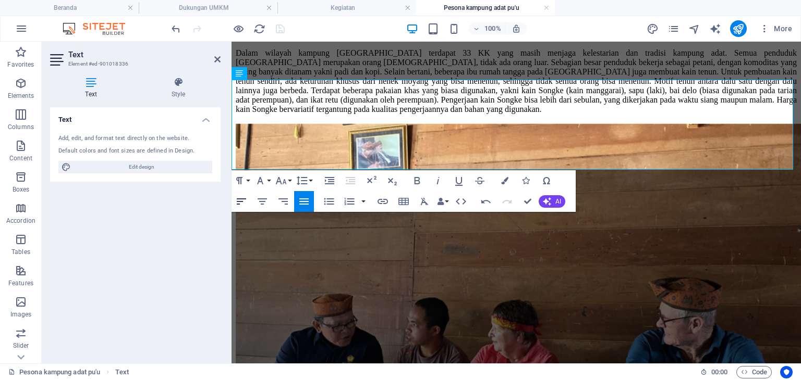
click at [243, 199] on icon "button" at bounding box center [241, 202] width 9 height 6
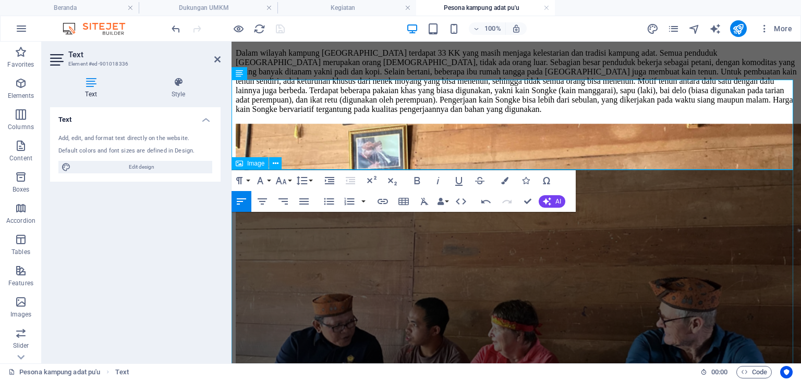
click at [454, 234] on figure at bounding box center [516, 333] width 561 height 422
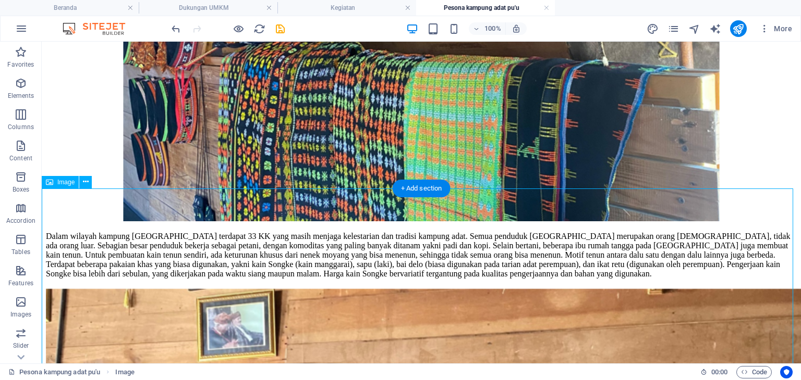
scroll to position [1259, 0]
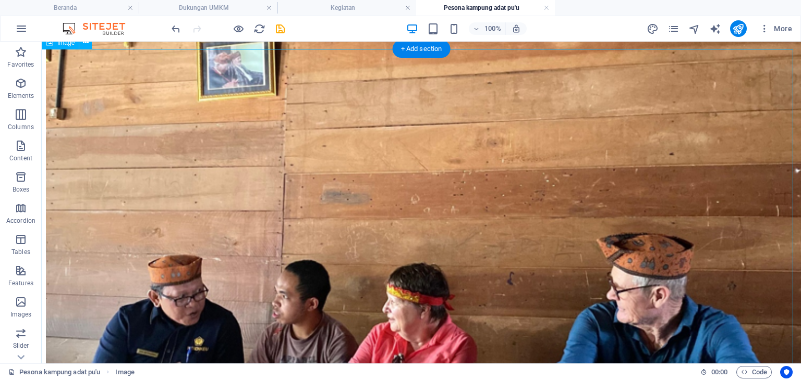
click at [450, 222] on figure at bounding box center [421, 307] width 751 height 561
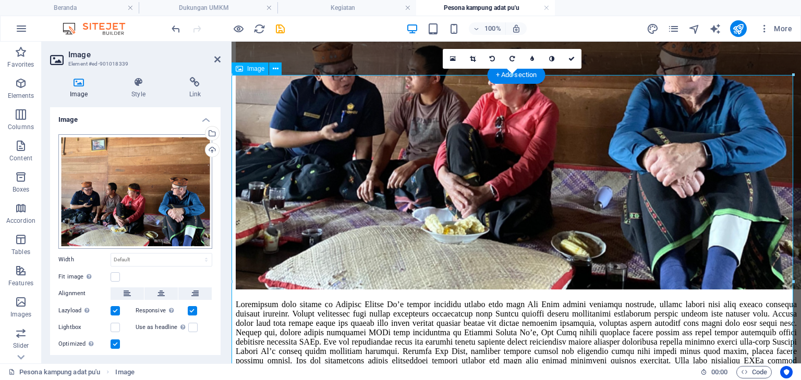
scroll to position [1101, 0]
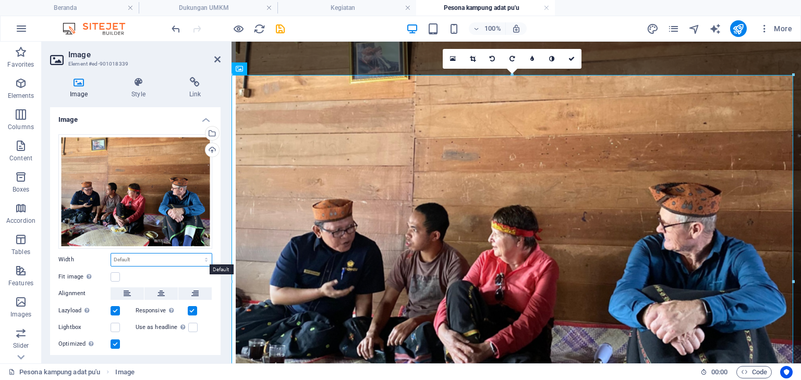
click at [138, 261] on select "Default auto px rem % em vh vw" at bounding box center [161, 260] width 101 height 13
select select "%"
click at [195, 254] on select "Default auto px rem % em vh vw" at bounding box center [161, 260] width 101 height 13
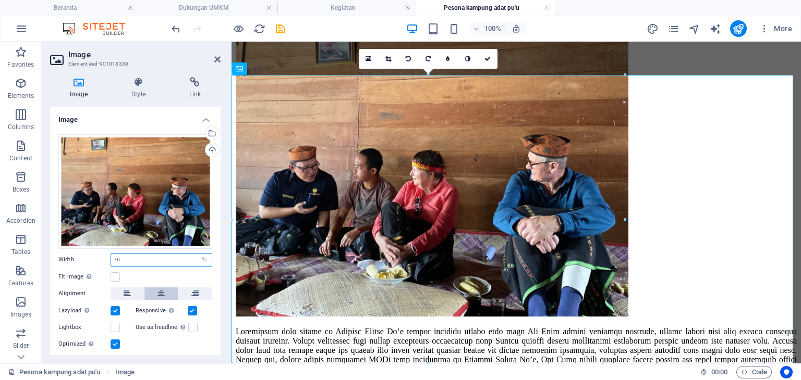
type input "70"
click at [147, 297] on button at bounding box center [160, 294] width 33 height 13
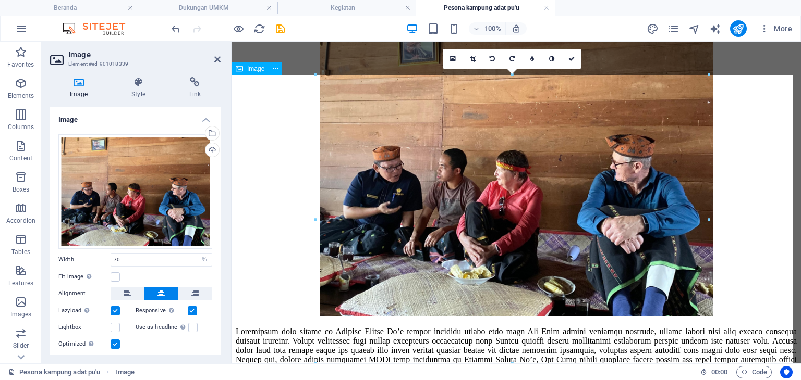
click at [712, 181] on figure at bounding box center [516, 173] width 561 height 291
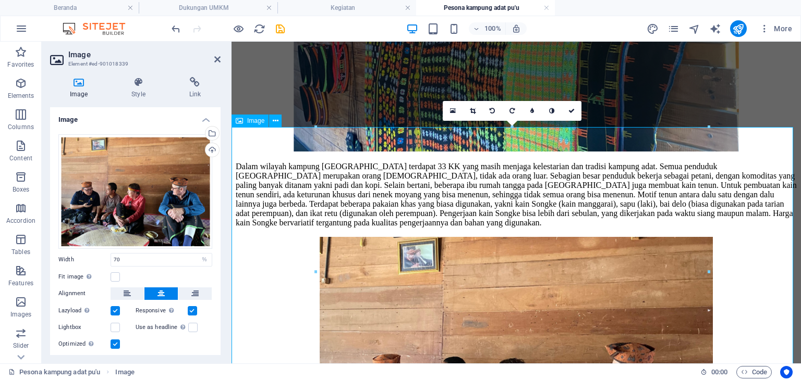
scroll to position [1049, 0]
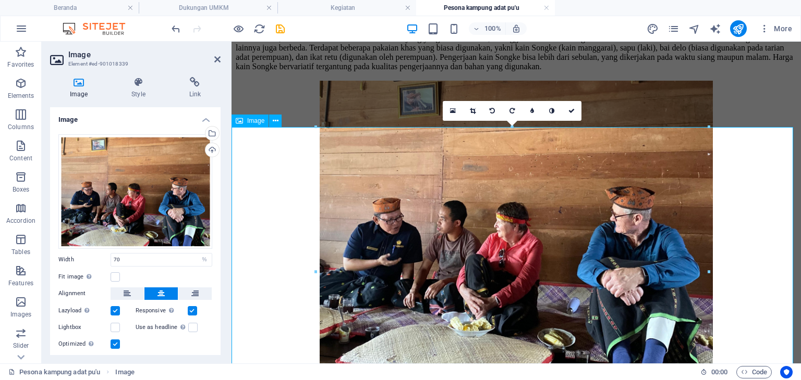
click at [758, 244] on figure at bounding box center [516, 225] width 561 height 291
click at [747, 232] on figure at bounding box center [516, 225] width 561 height 291
click at [577, 113] on link at bounding box center [571, 111] width 20 height 20
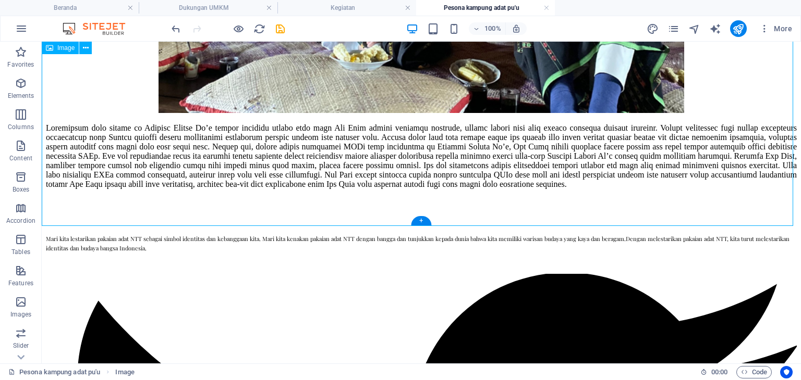
scroll to position [1571, 0]
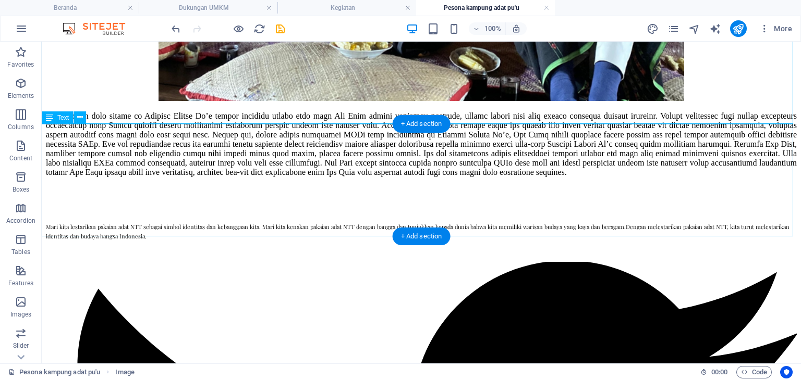
click at [494, 175] on div at bounding box center [421, 153] width 751 height 83
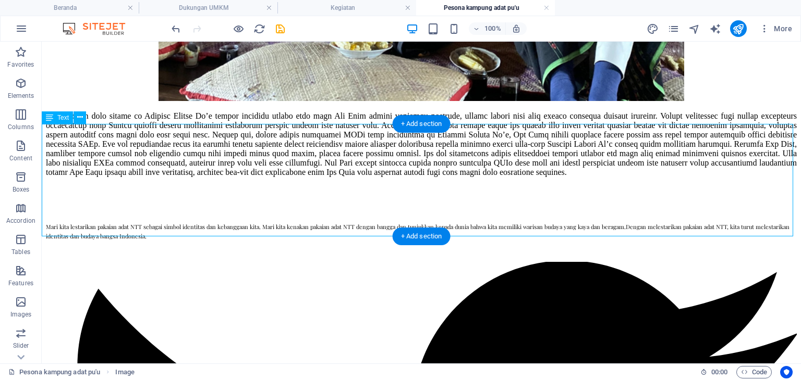
click at [494, 175] on div at bounding box center [421, 153] width 751 height 83
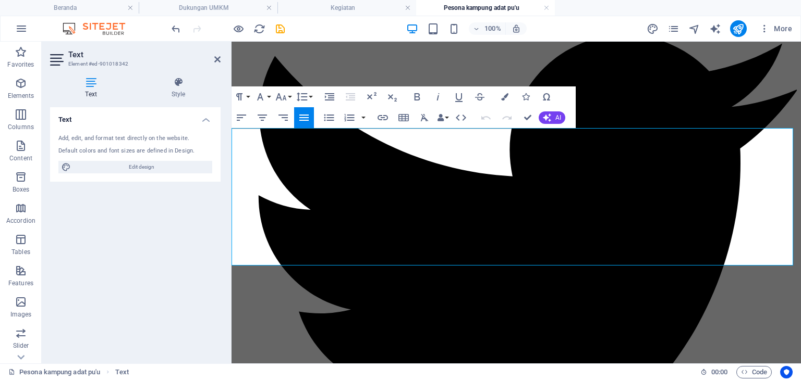
scroll to position [1338, 0]
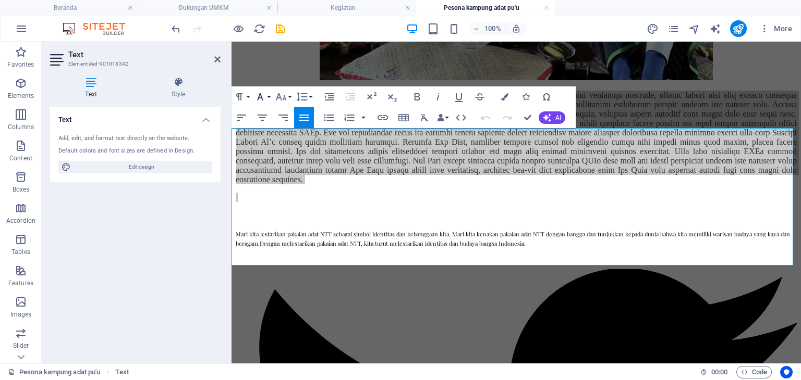
click at [265, 99] on icon "button" at bounding box center [260, 97] width 13 height 13
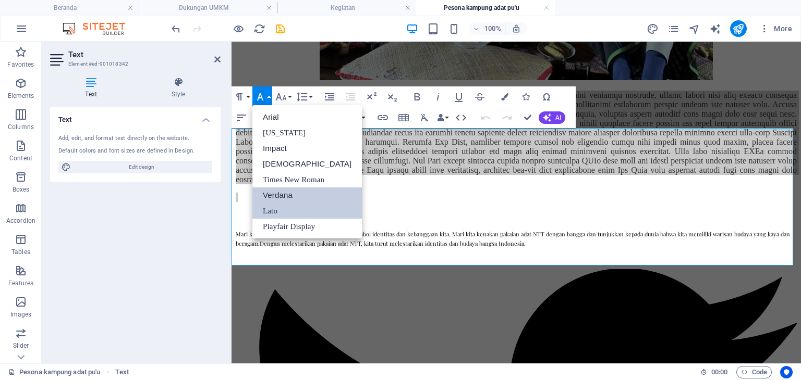
scroll to position [0, 0]
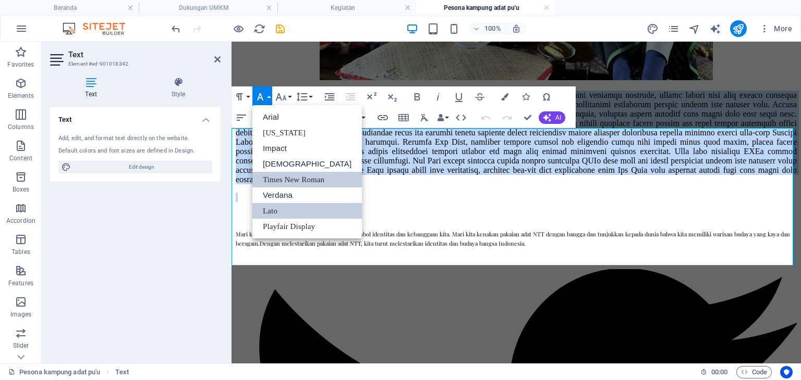
click at [297, 182] on link "Times New Roman" at bounding box center [306, 180] width 109 height 16
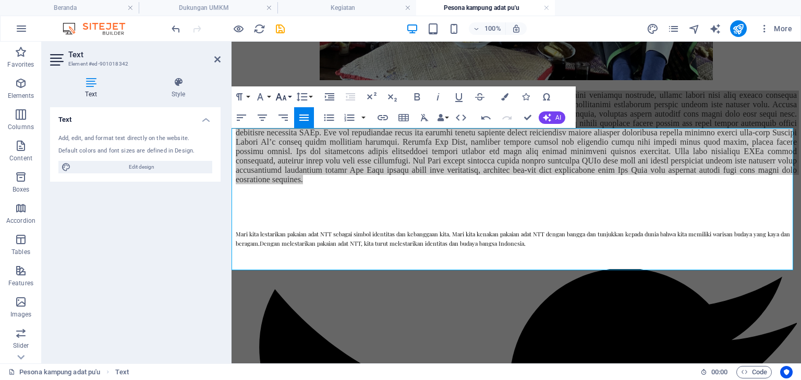
click at [289, 95] on button "Font Size" at bounding box center [283, 97] width 20 height 21
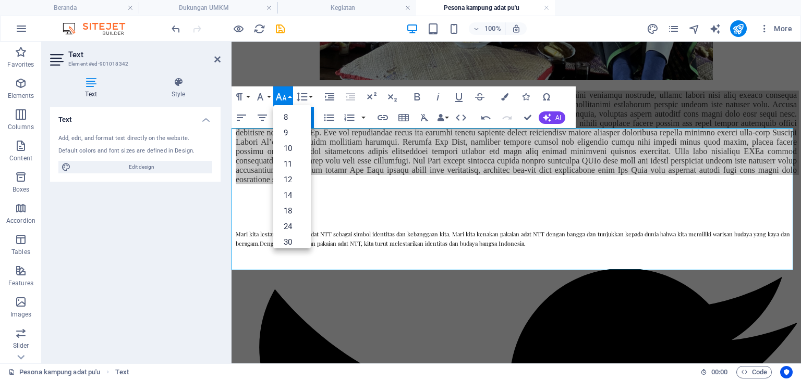
click at [348, 87] on button "Decrease Indent" at bounding box center [350, 97] width 20 height 21
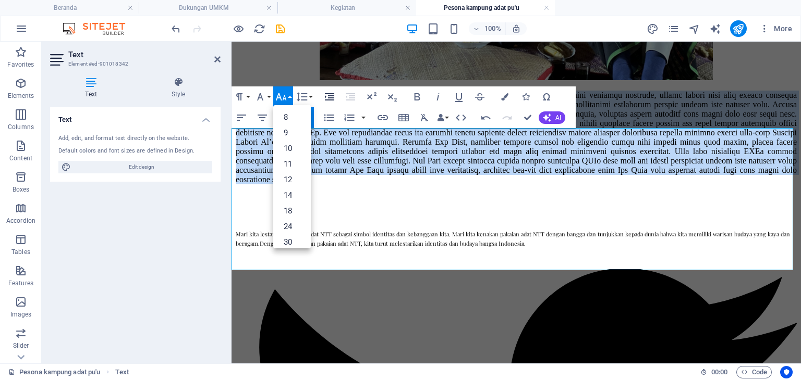
click at [338, 103] on button "Increase Indent" at bounding box center [329, 97] width 20 height 21
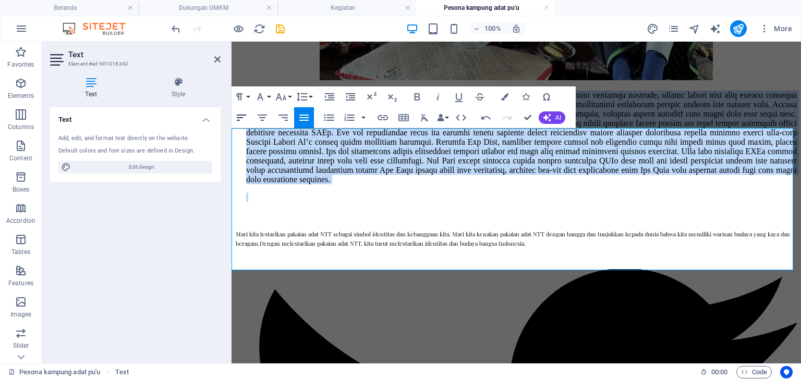
click at [240, 116] on icon "button" at bounding box center [241, 118] width 13 height 13
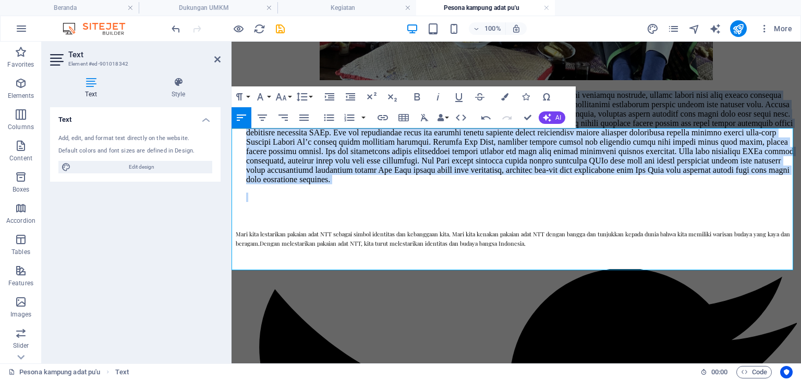
click at [634, 202] on p at bounding box center [521, 197] width 550 height 9
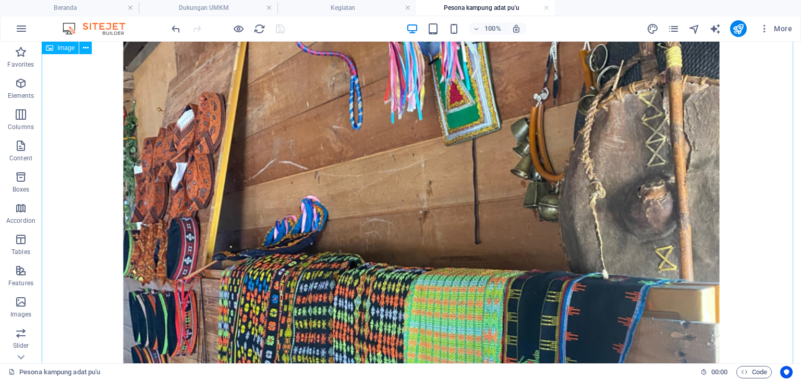
scroll to position [629, 0]
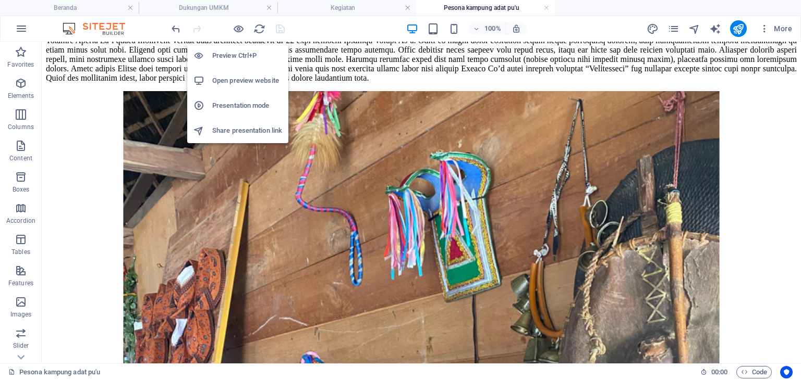
click at [238, 82] on h6 "Open preview website" at bounding box center [247, 81] width 70 height 13
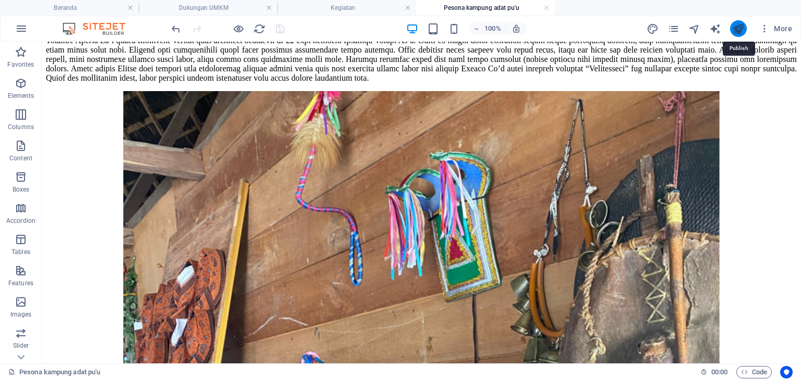
click at [734, 32] on icon "publish" at bounding box center [738, 29] width 12 height 12
